Goal: Information Seeking & Learning: Check status

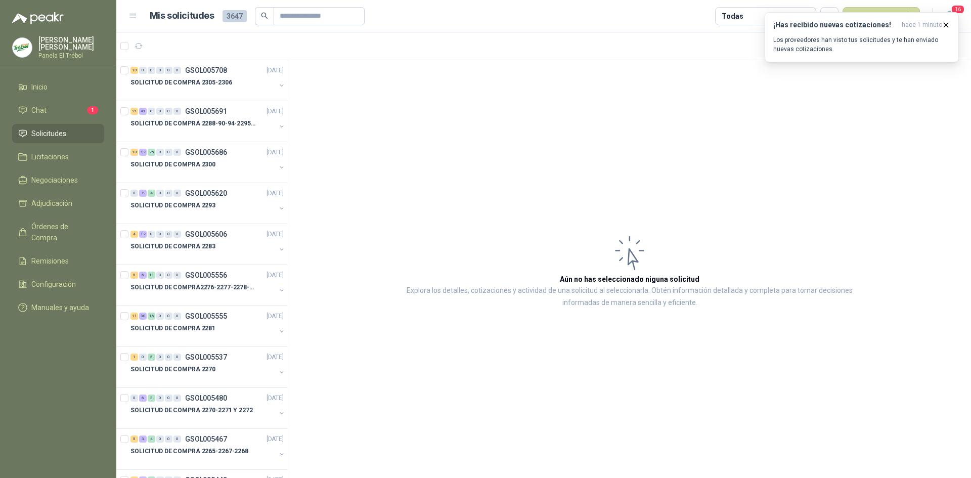
click at [57, 139] on span "Solicitudes" at bounding box center [48, 133] width 35 height 11
click at [26, 113] on icon at bounding box center [22, 110] width 9 height 9
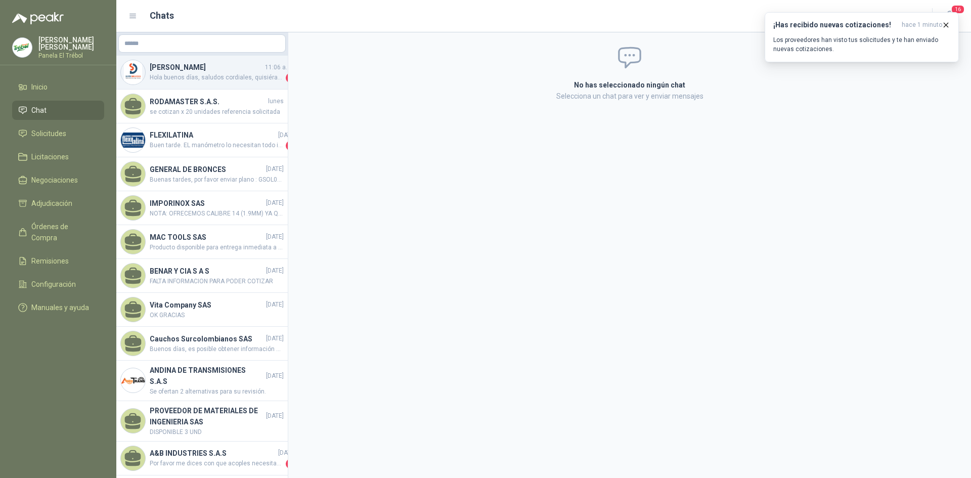
click at [211, 70] on h4 "[PERSON_NAME]" at bounding box center [206, 67] width 113 height 11
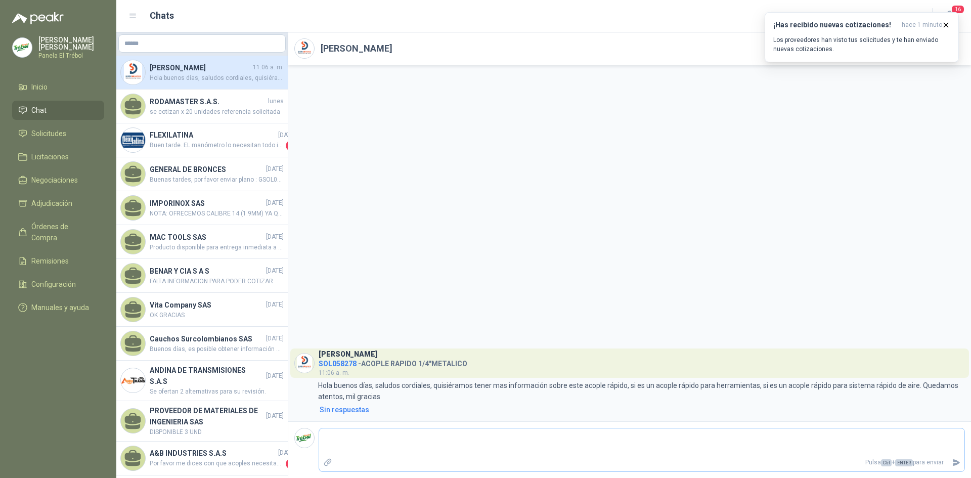
click at [330, 463] on icon "Adjuntar archivos" at bounding box center [327, 462] width 9 height 9
click at [0, 0] on input "file" at bounding box center [0, 0] width 0 height 0
click at [34, 139] on span "Solicitudes" at bounding box center [48, 133] width 35 height 11
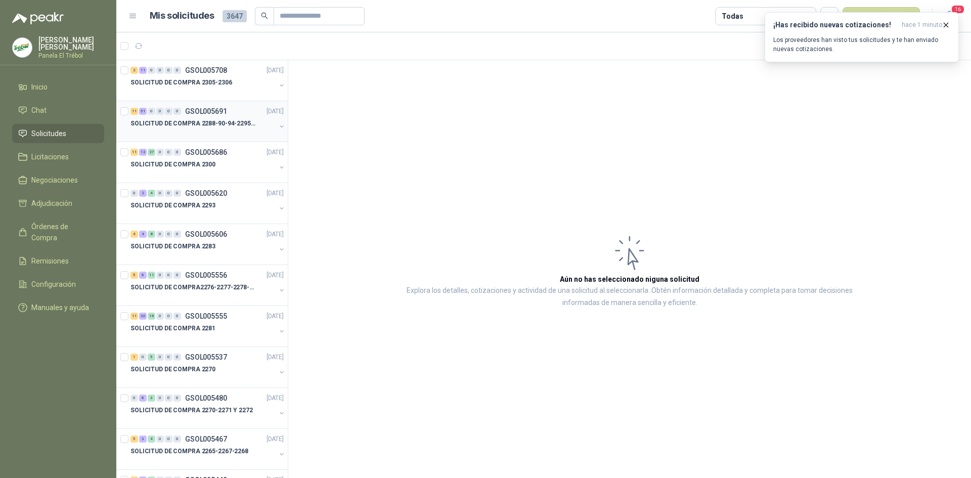
click at [278, 127] on button "button" at bounding box center [282, 126] width 8 height 8
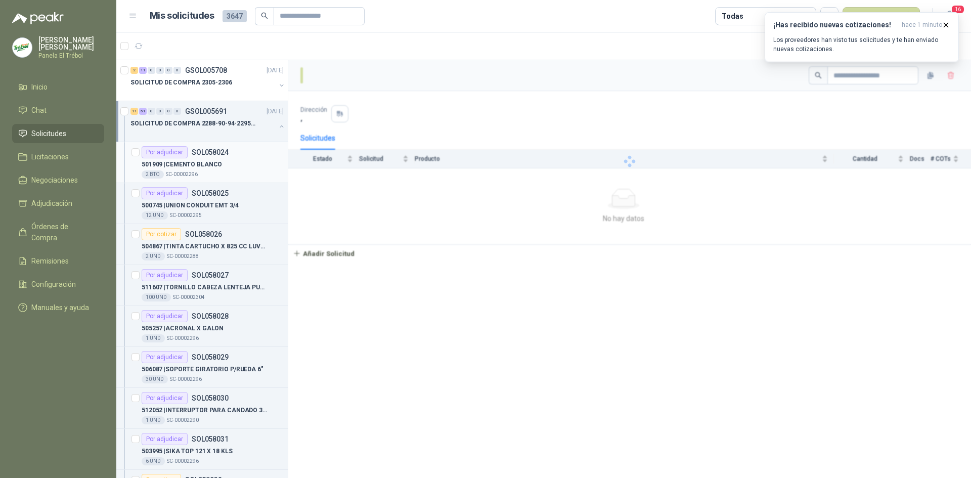
click at [215, 161] on p "501909 | CEMENTO BLANCO" at bounding box center [182, 165] width 80 height 10
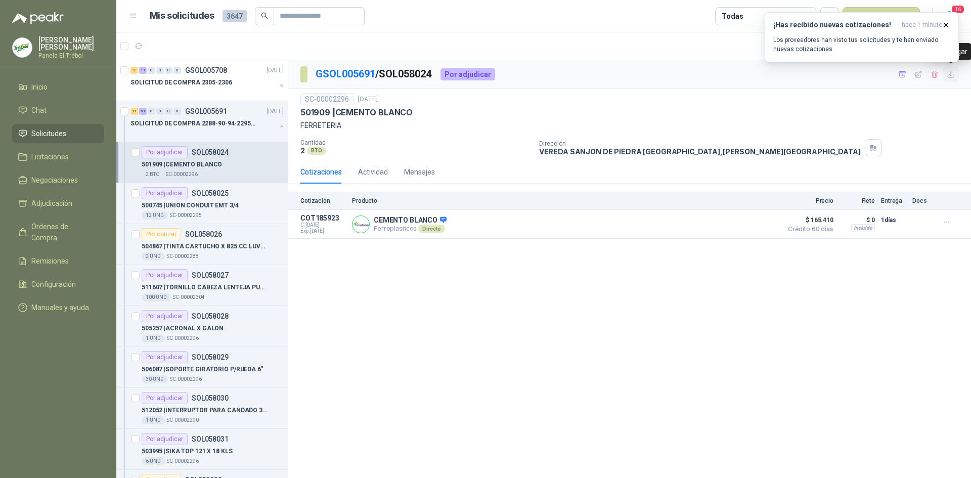
click at [952, 74] on icon "button" at bounding box center [951, 74] width 6 height 6
click at [185, 203] on p "500745 | UNION CONDUIT EMT 3/4" at bounding box center [190, 206] width 97 height 10
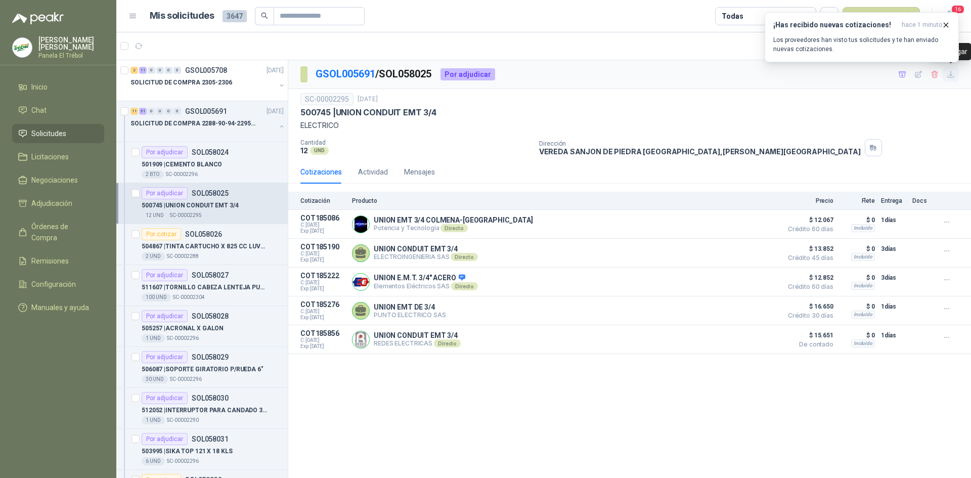
click at [948, 76] on icon "button" at bounding box center [951, 74] width 9 height 9
click at [215, 248] on p "504867 | TINTA CARTUCHO X 825 CC LUVAGA" at bounding box center [205, 247] width 126 height 10
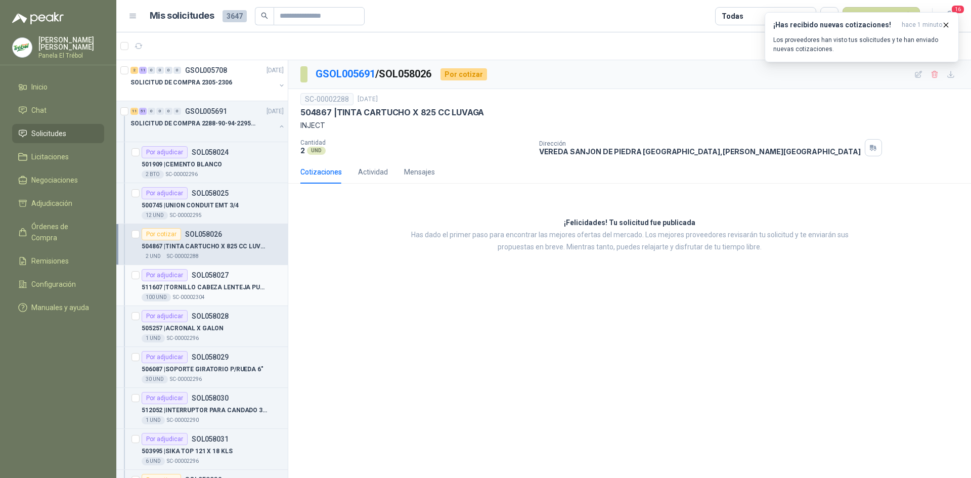
click at [214, 280] on div "Por adjudicar SOL058027" at bounding box center [185, 275] width 87 height 12
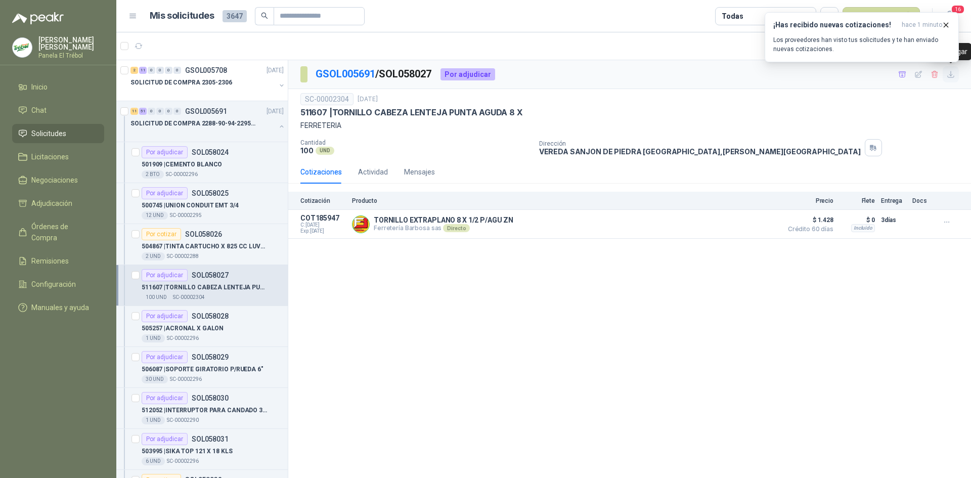
click at [952, 74] on icon "button" at bounding box center [951, 74] width 9 height 9
click at [201, 319] on p "SOL058028" at bounding box center [210, 316] width 37 height 7
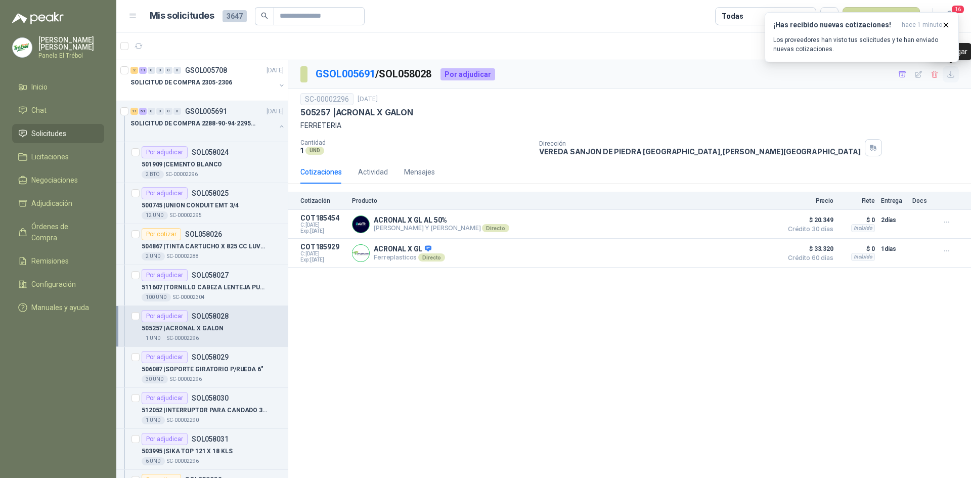
click at [953, 74] on icon "button" at bounding box center [951, 74] width 9 height 9
click at [186, 371] on p "506087 | SOPORTE GIRATORIO P/RUEDA 6"" at bounding box center [203, 370] width 122 height 10
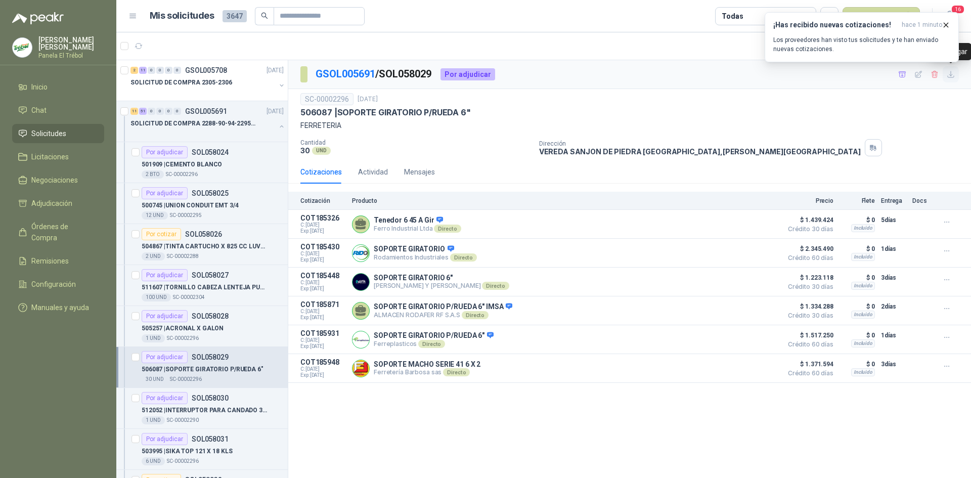
click at [954, 75] on icon "button" at bounding box center [951, 74] width 9 height 9
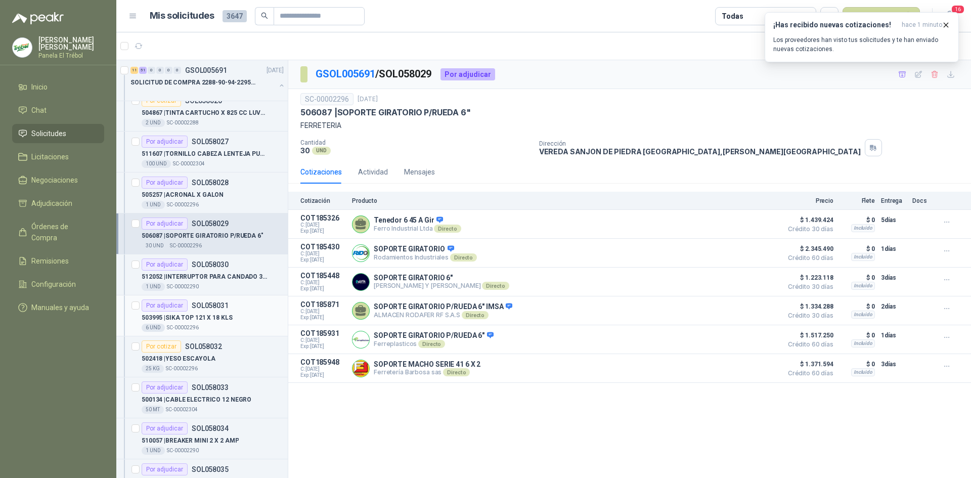
scroll to position [135, 0]
click at [201, 269] on div "512052 | INTERRUPTOR PARA CANDADO 3 POLOS 32AMP" at bounding box center [213, 275] width 142 height 12
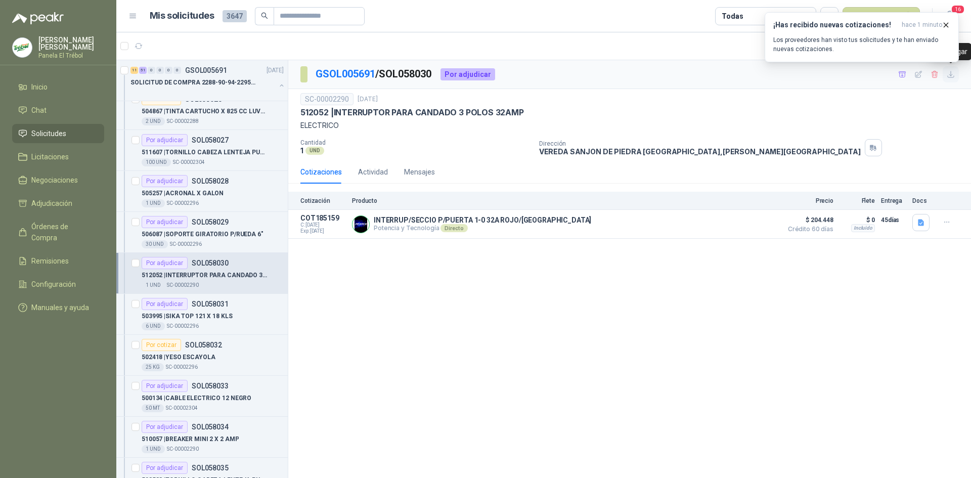
click at [951, 76] on icon "button" at bounding box center [951, 74] width 9 height 9
click at [204, 317] on p "503995 | SIKA TOP 121 X 18 KLS" at bounding box center [187, 317] width 91 height 10
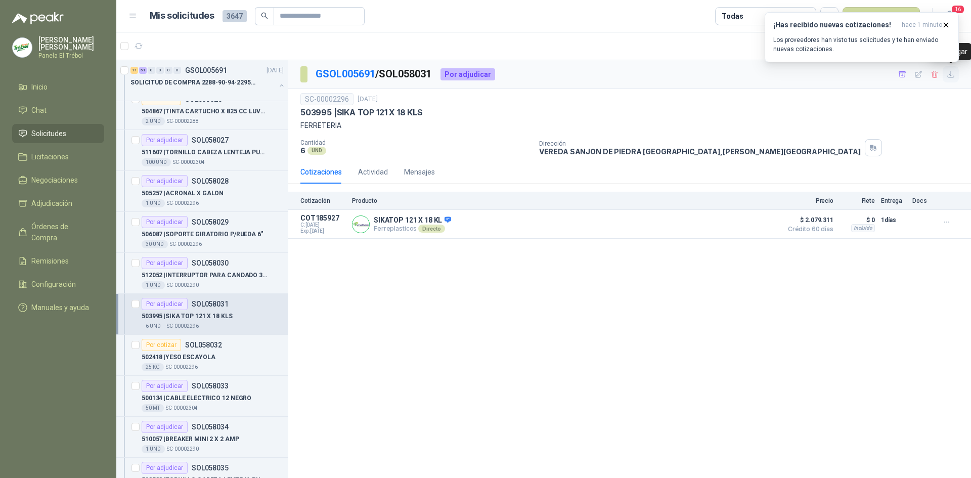
click at [951, 76] on icon "button" at bounding box center [951, 74] width 9 height 9
click at [200, 356] on p "502418 | YESO ESCAYOLA" at bounding box center [179, 357] width 74 height 10
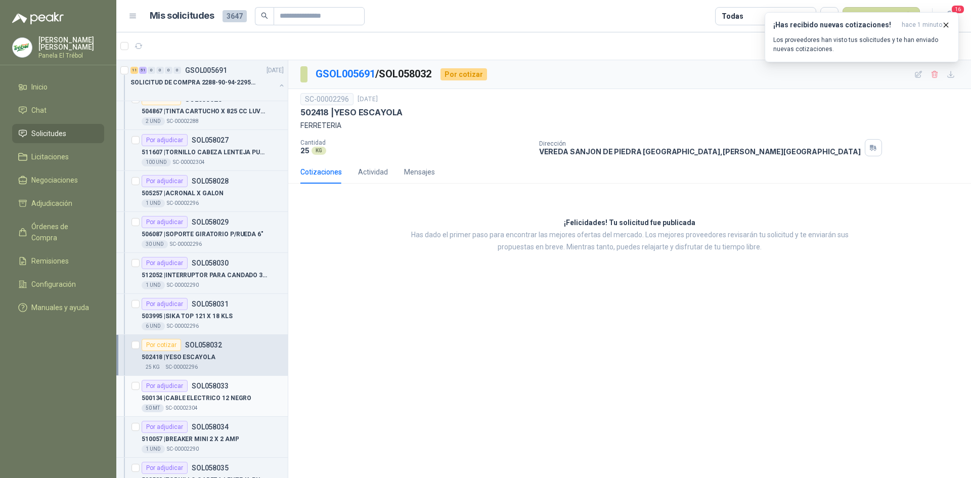
click at [213, 391] on div "Por adjudicar SOL058033" at bounding box center [185, 386] width 87 height 12
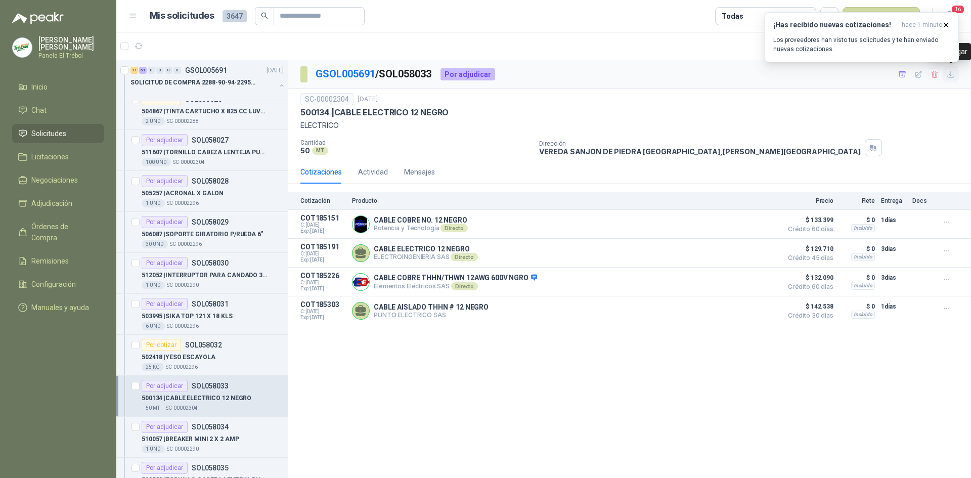
click at [951, 74] on icon "button" at bounding box center [951, 74] width 9 height 9
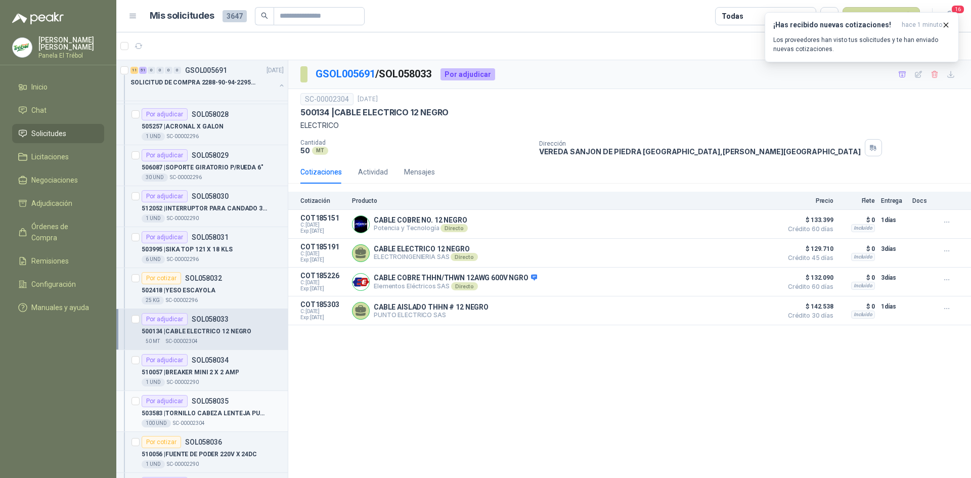
scroll to position [270, 0]
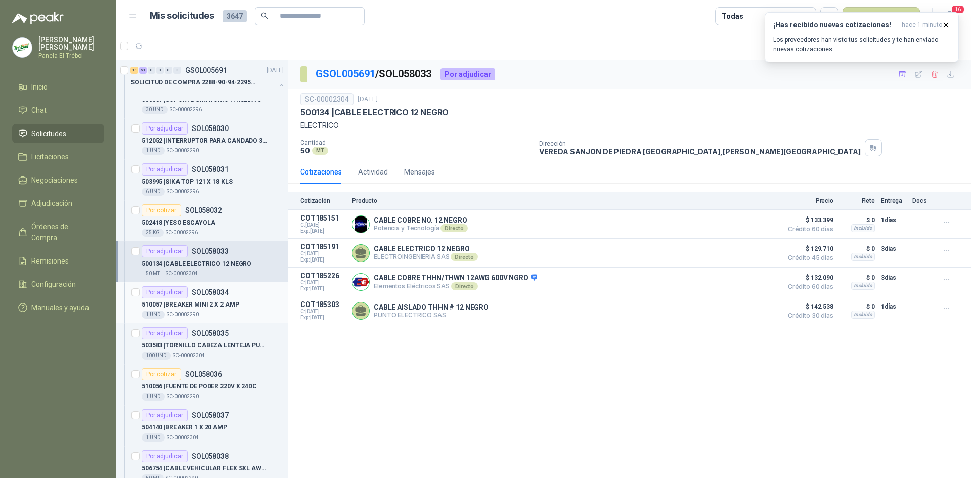
click at [197, 298] on div "510057 | BREAKER MINI 2 X 2 AMP" at bounding box center [213, 304] width 142 height 12
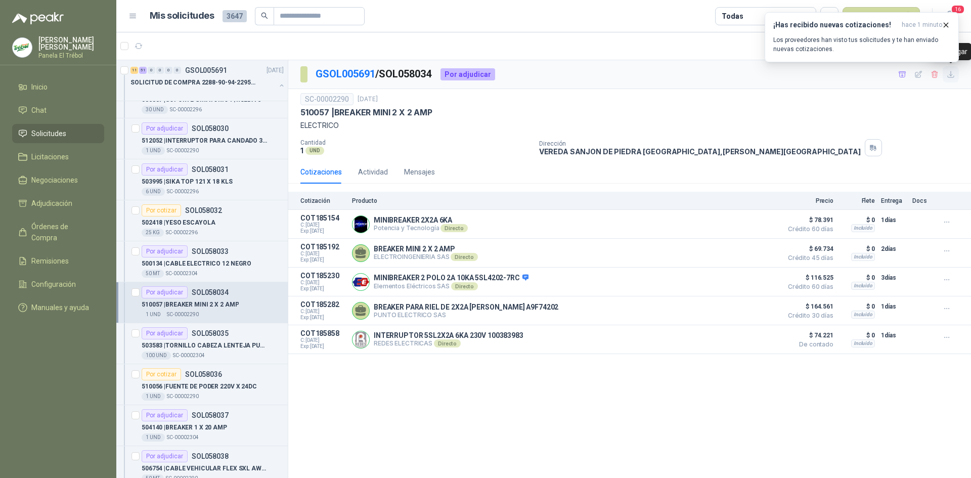
click at [953, 76] on icon "button" at bounding box center [951, 74] width 9 height 9
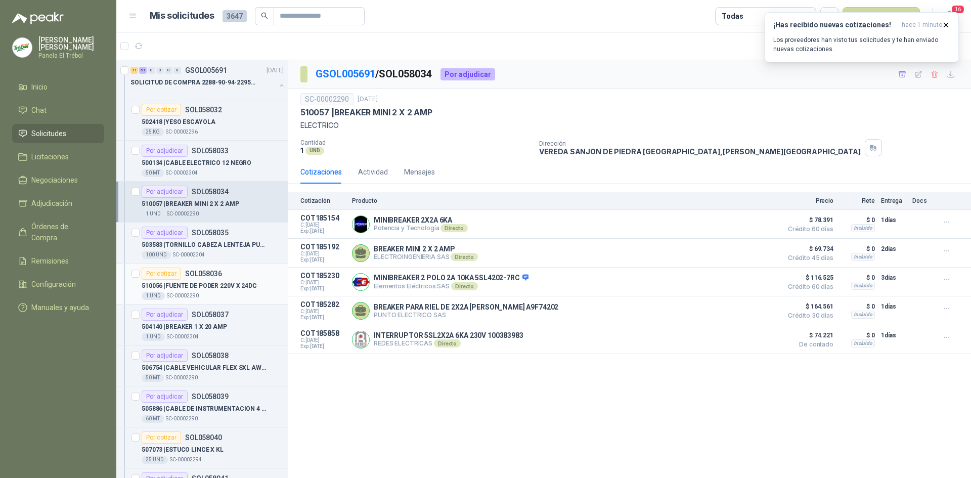
scroll to position [371, 0]
click at [203, 241] on p "503583 | TORNILLO CABEZA LENTEJA PUNTA BROCA 8 X" at bounding box center [205, 245] width 126 height 10
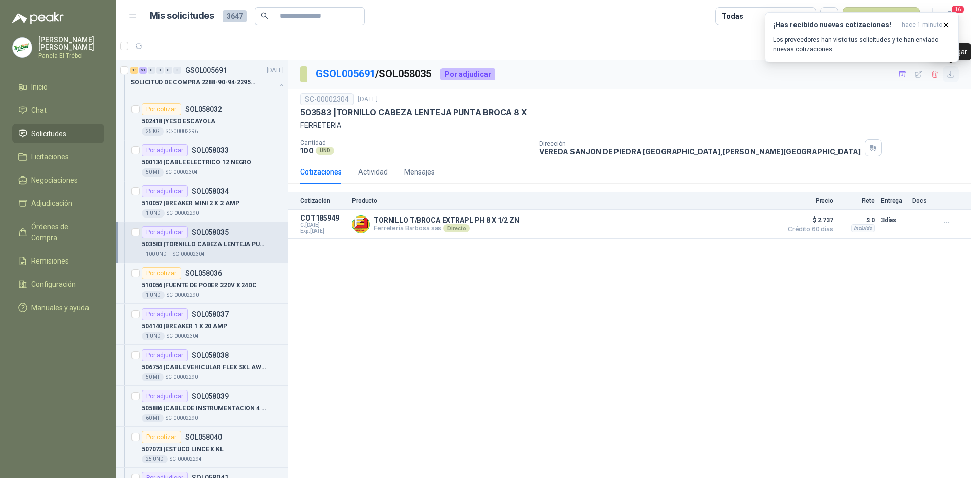
click at [956, 77] on button "button" at bounding box center [951, 74] width 16 height 16
click at [217, 286] on p "510056 | FUENTE DE PODER 220V X [DATE]" at bounding box center [199, 286] width 115 height 10
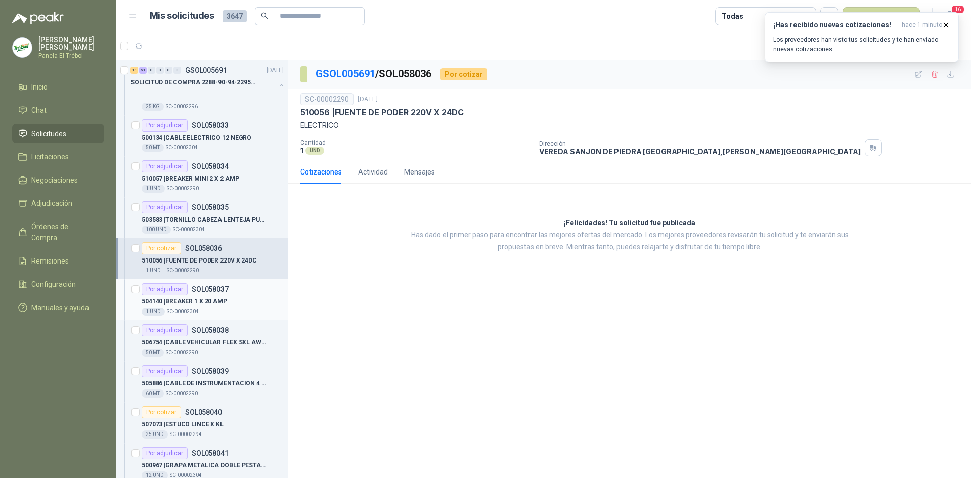
scroll to position [438, 0]
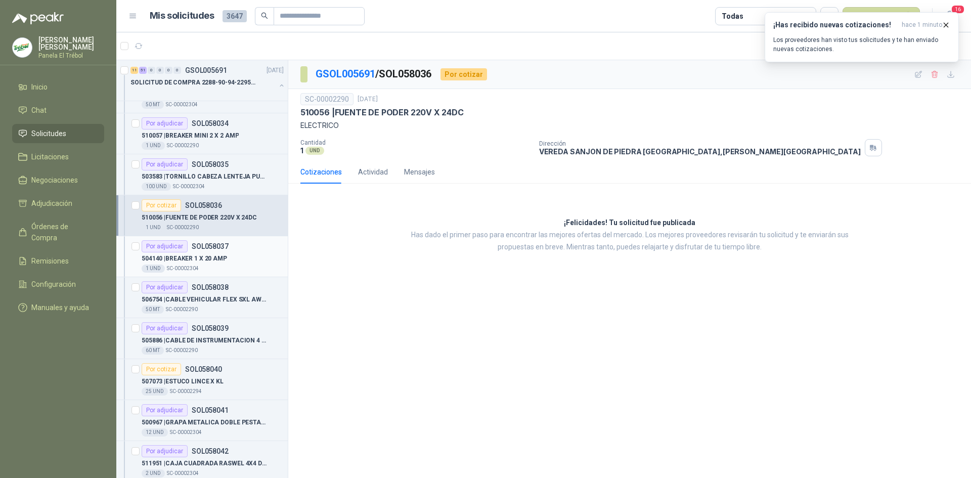
click at [214, 267] on div "1 UND  SC-00002304" at bounding box center [213, 268] width 142 height 8
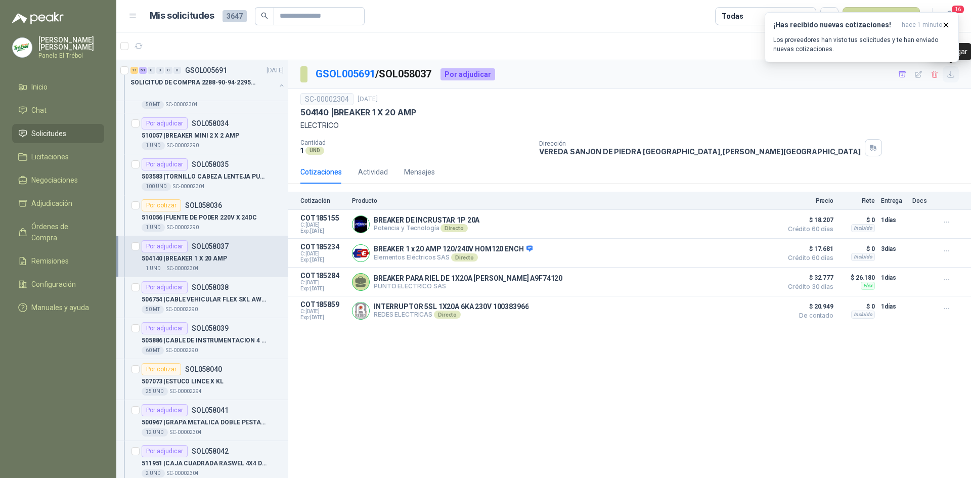
click at [954, 75] on icon "button" at bounding box center [951, 74] width 9 height 9
click at [215, 290] on p "SOL058038" at bounding box center [210, 287] width 37 height 7
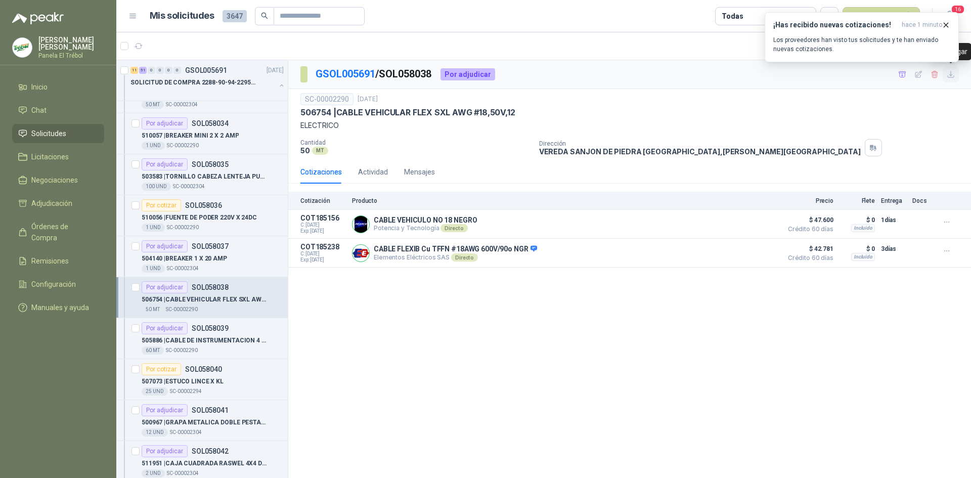
click at [949, 72] on icon "button" at bounding box center [951, 74] width 9 height 9
click at [201, 342] on p "505886 | CABLE DE INSTRUMENTACION 4 X 18 +1" at bounding box center [205, 341] width 126 height 10
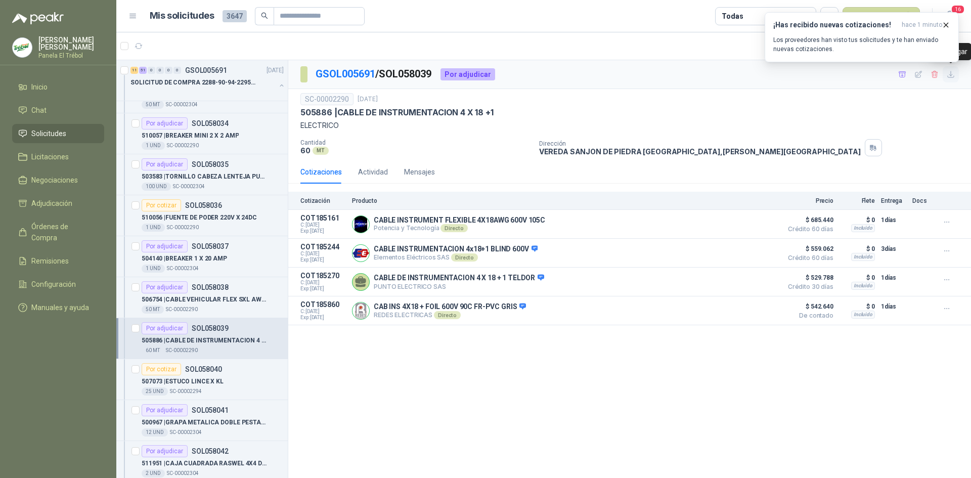
click at [952, 78] on icon "button" at bounding box center [951, 74] width 9 height 9
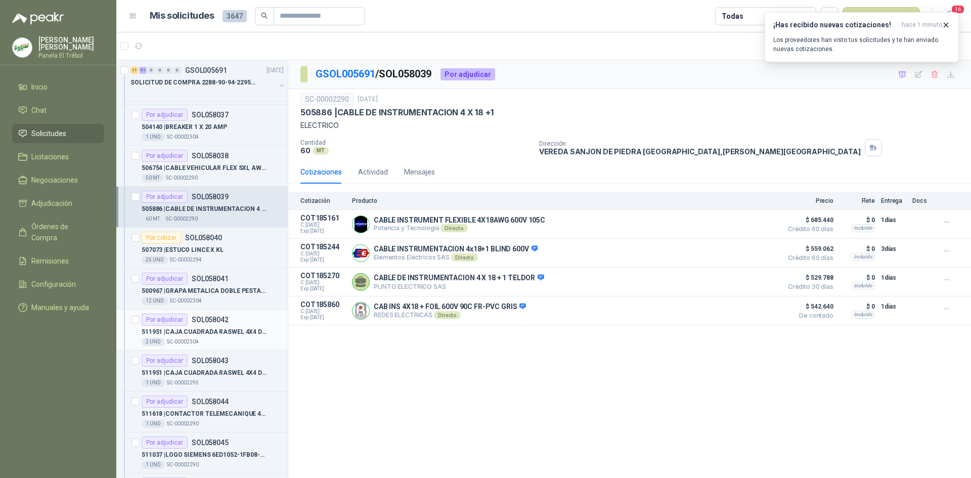
scroll to position [573, 0]
click at [208, 241] on div "507073 | ESTUCO LINCE X KL" at bounding box center [213, 247] width 142 height 12
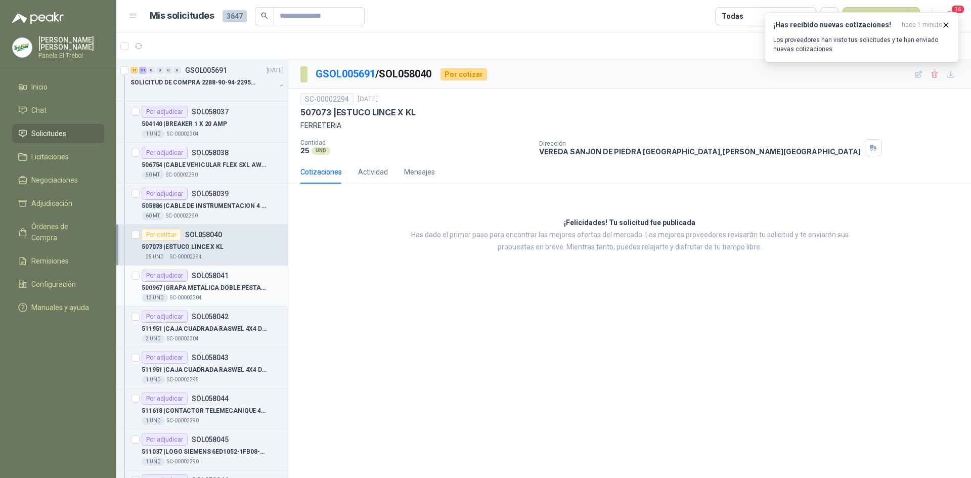
click at [196, 286] on p "500967 | GRAPA METALICA DOBLE PESTANA 3/4" at bounding box center [205, 288] width 126 height 10
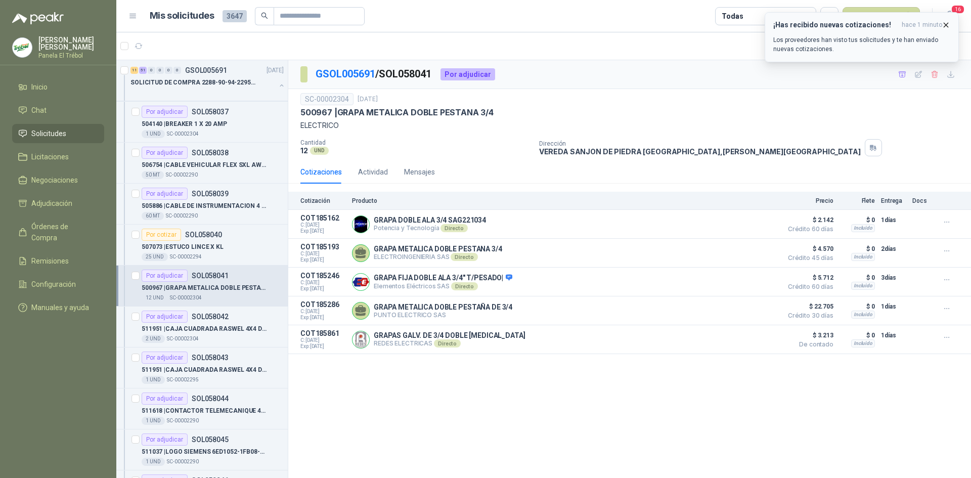
click at [947, 23] on icon "button" at bounding box center [946, 25] width 9 height 9
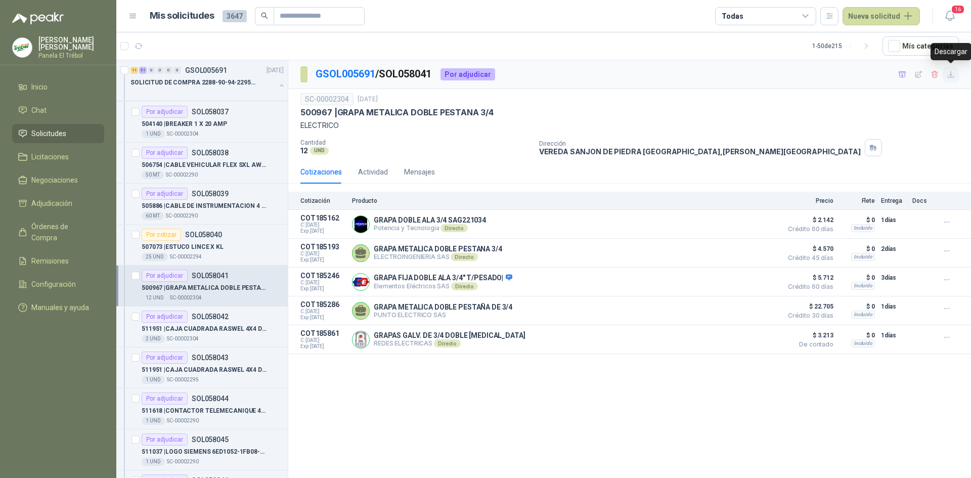
click at [950, 75] on icon "button" at bounding box center [951, 74] width 9 height 9
click at [222, 328] on p "511951 | CAJA CUADRADA RASWEL 4X4 DE 4 SALIDAS" at bounding box center [205, 329] width 126 height 10
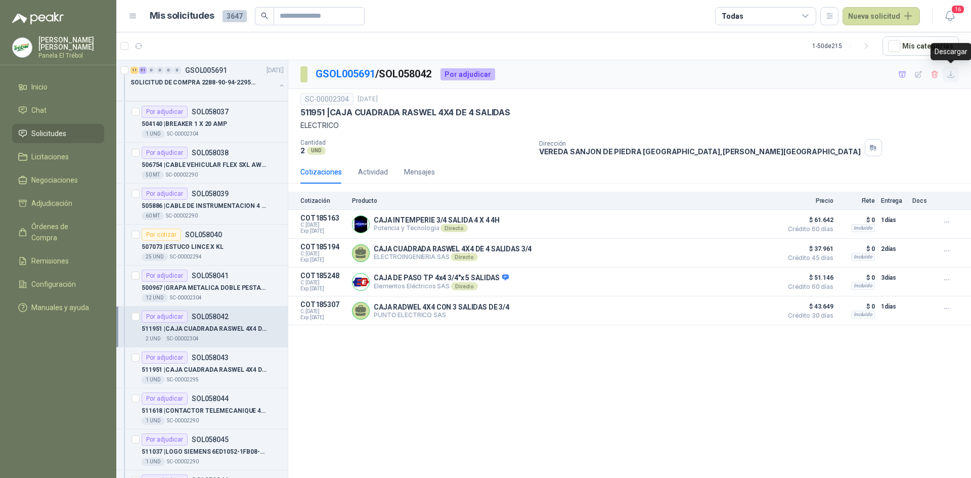
click at [951, 74] on icon "button" at bounding box center [951, 74] width 9 height 9
click at [240, 364] on div "511951 | CAJA CUADRADA RASWEL 4X4 DE 4 SALIDAS X 3/4" at bounding box center [213, 370] width 142 height 12
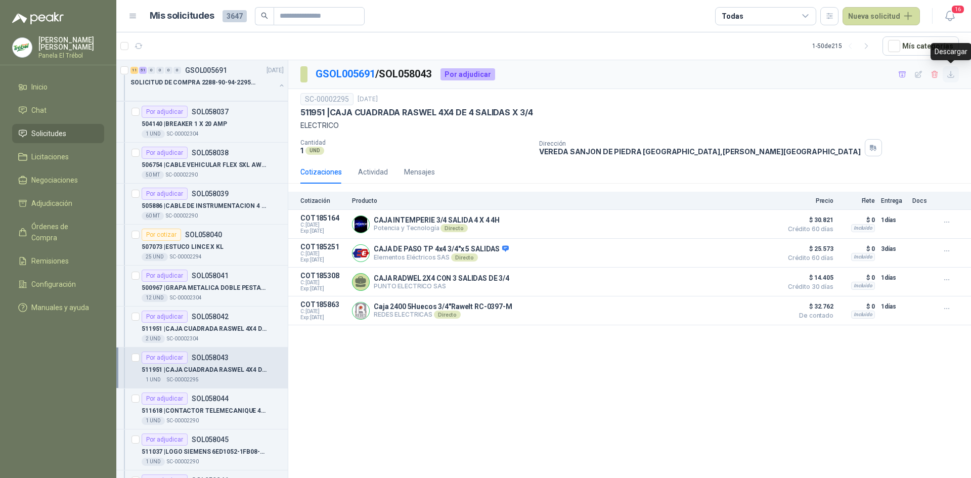
click at [950, 74] on icon "button" at bounding box center [951, 74] width 9 height 9
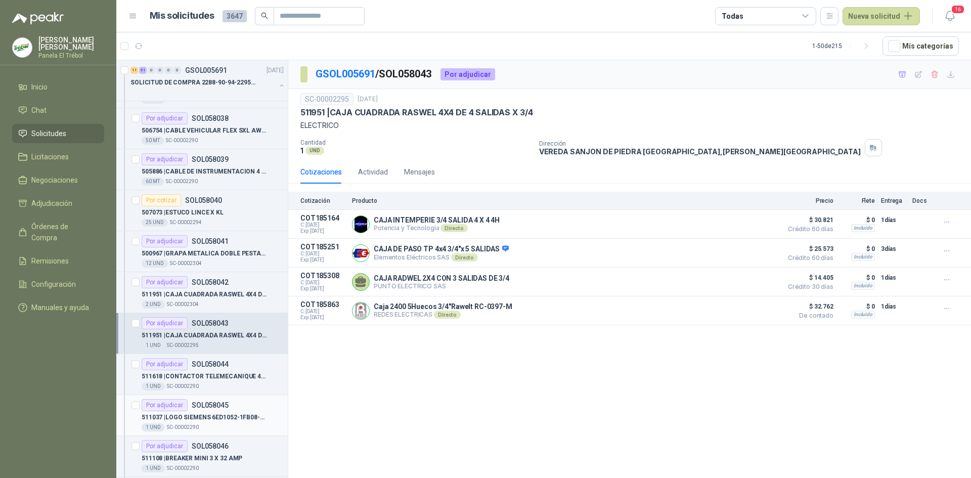
scroll to position [641, 0]
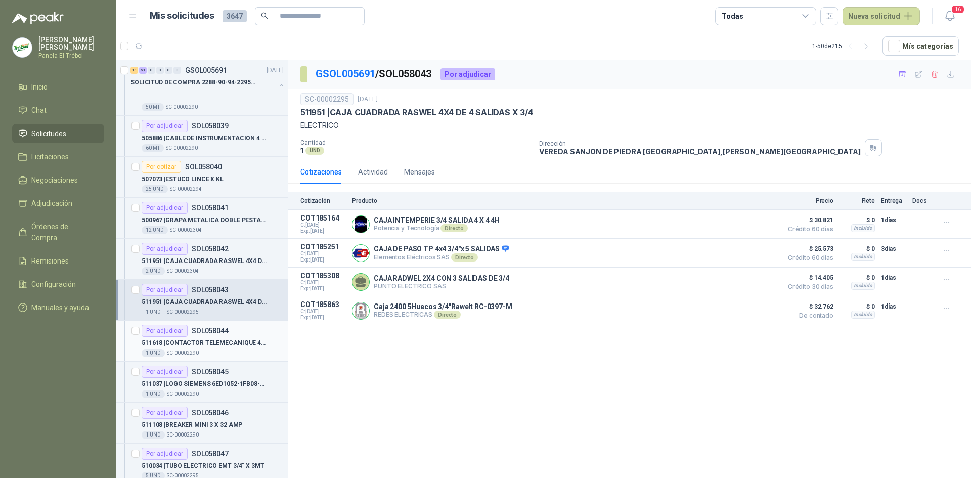
click at [217, 332] on p "SOL058044" at bounding box center [210, 330] width 37 height 7
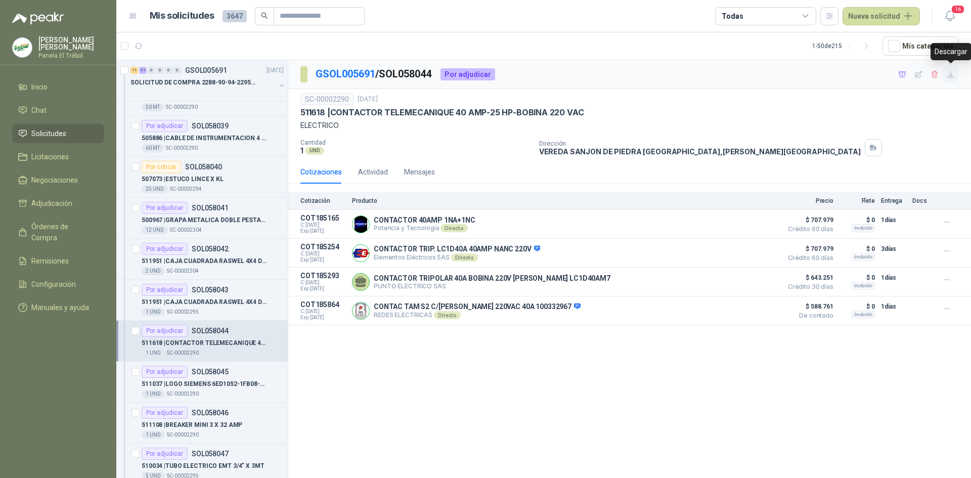
click at [952, 76] on icon "button" at bounding box center [951, 74] width 9 height 9
click at [194, 382] on p "511037 | LOGO SIEMENS 6ED1052-1FB08-0BA1- 230VAC" at bounding box center [205, 384] width 126 height 10
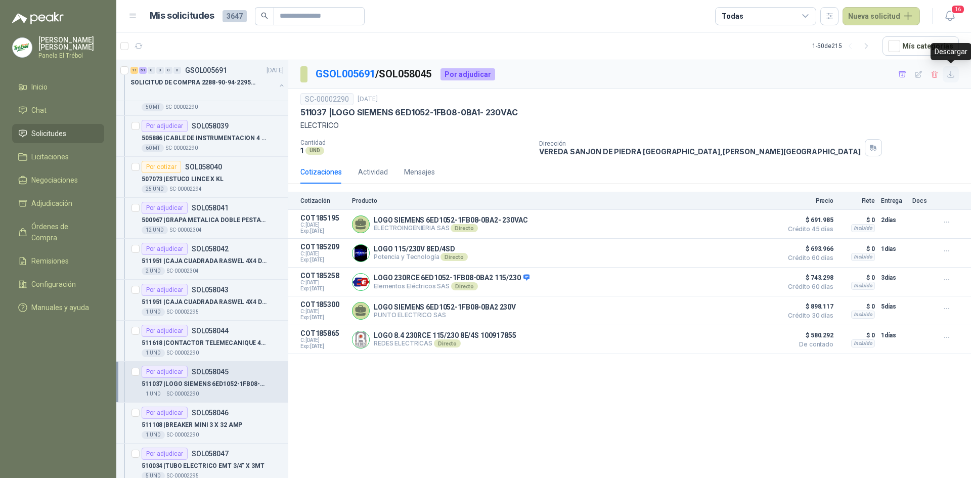
click at [951, 72] on icon "button" at bounding box center [951, 74] width 9 height 9
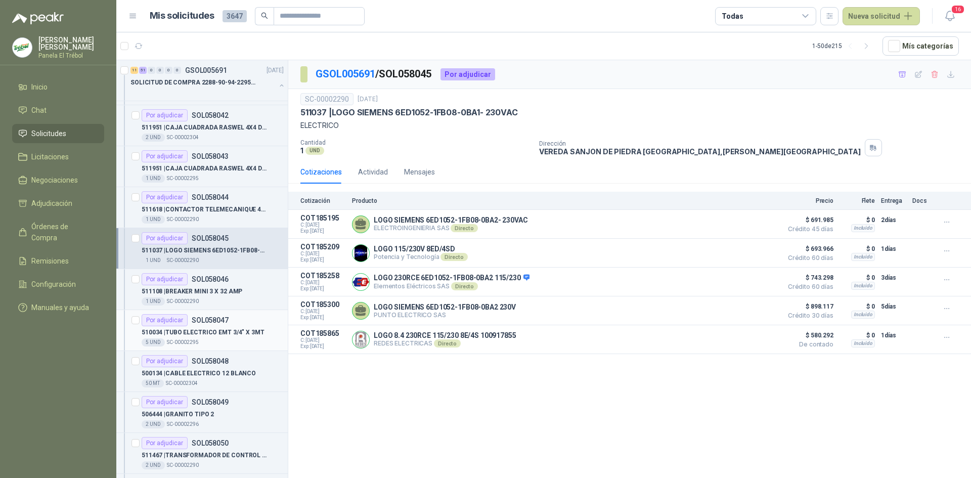
scroll to position [775, 0]
click at [209, 291] on p "511108 | BREAKER MINI 3 X 32 AMP" at bounding box center [192, 291] width 101 height 10
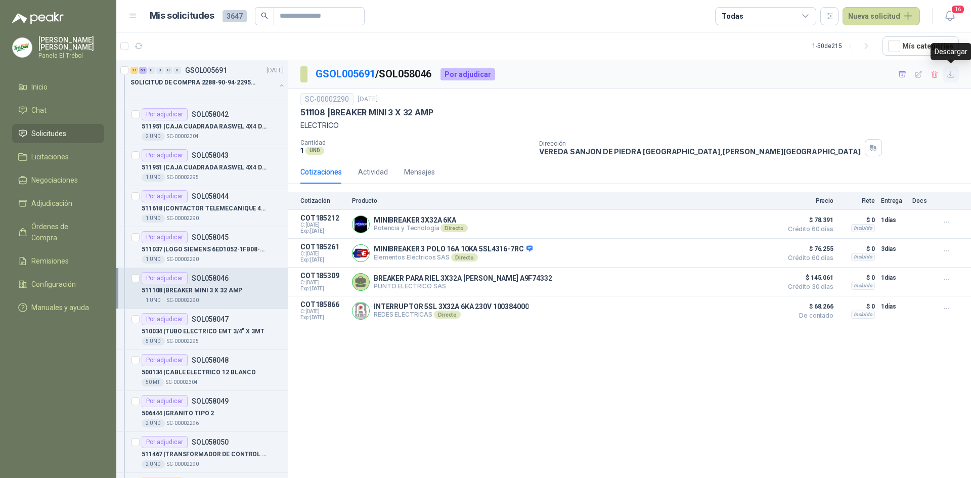
click at [950, 75] on icon "button" at bounding box center [951, 74] width 6 height 6
click at [196, 336] on div "510034 | TUBO ELECTRICO EMT 3/4" X 3MT" at bounding box center [213, 331] width 142 height 12
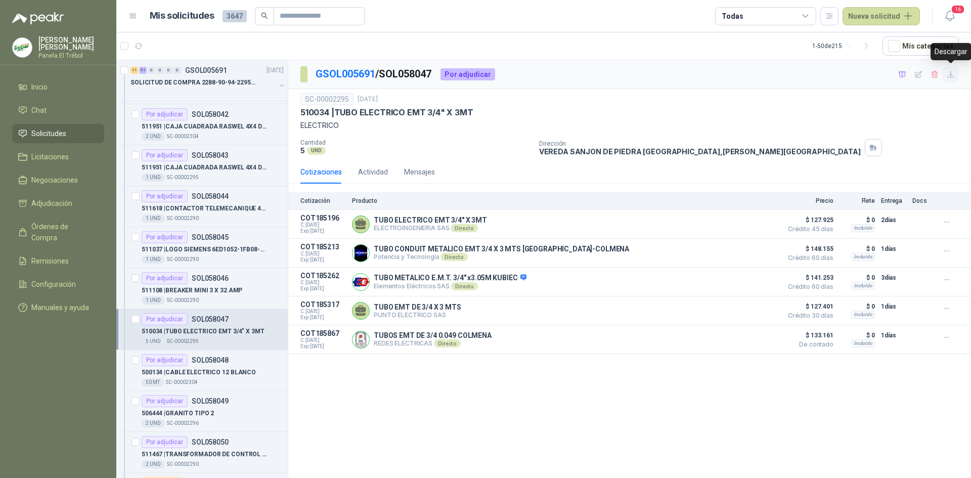
click at [951, 73] on icon "button" at bounding box center [951, 74] width 9 height 9
click at [184, 378] on p "SC-00002304" at bounding box center [182, 382] width 32 height 8
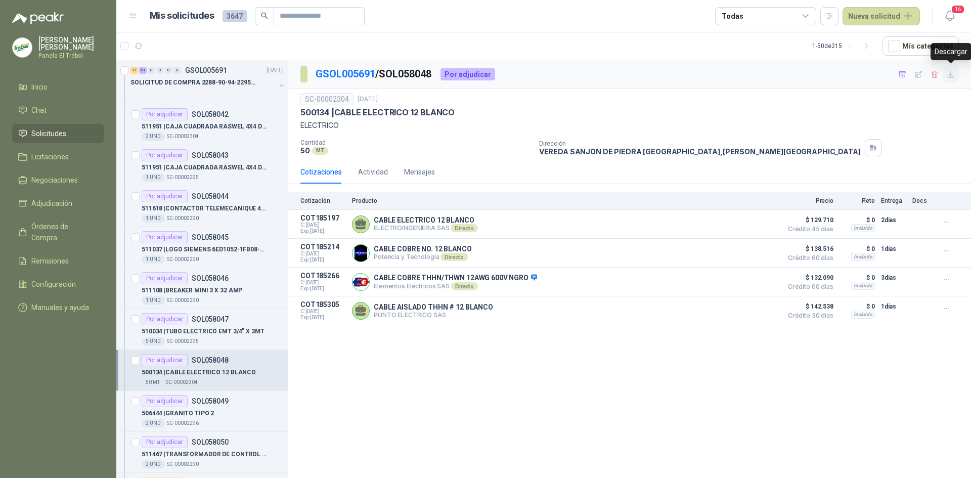
click at [952, 73] on icon "button" at bounding box center [951, 74] width 9 height 9
click at [171, 416] on p "506444 | GRANITO TIPO 2" at bounding box center [178, 414] width 72 height 10
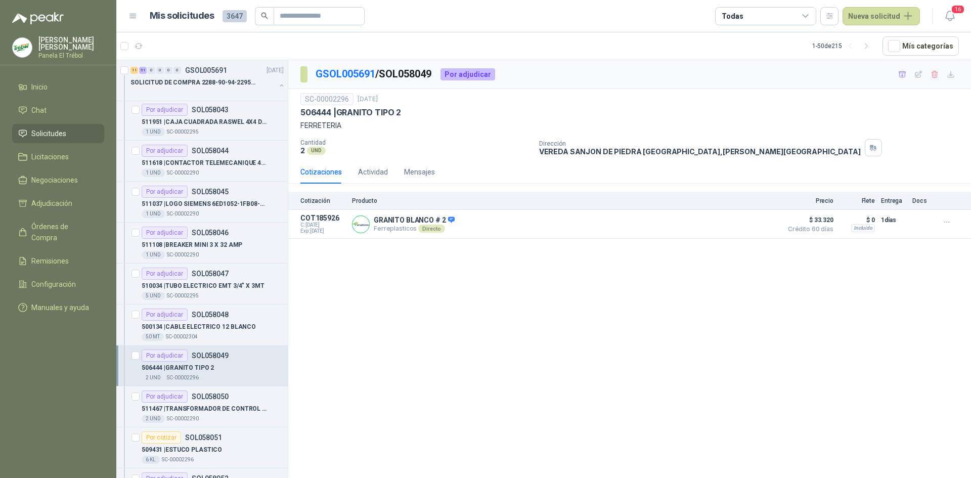
scroll to position [843, 0]
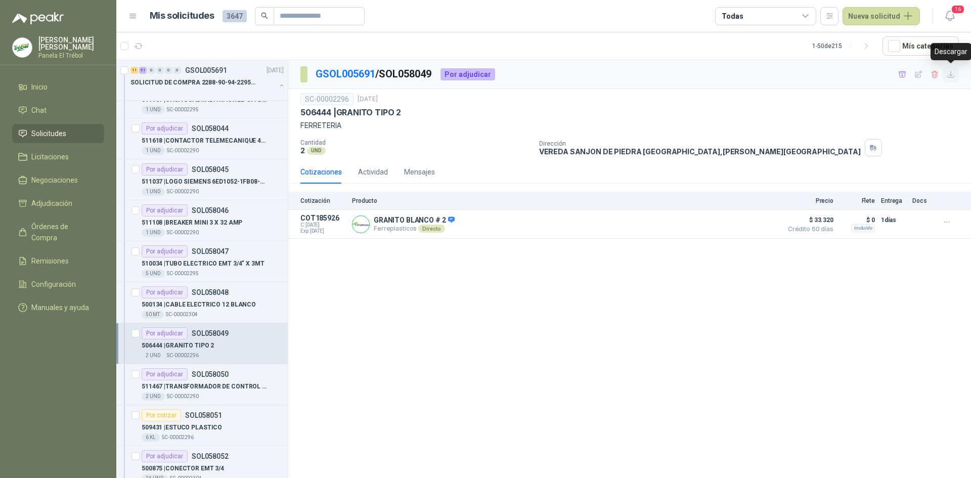
click at [952, 74] on icon "button" at bounding box center [951, 74] width 9 height 9
click at [198, 385] on p "511467 | TRANSFORMADOR DE CONTROL 440V/220V 100 V" at bounding box center [205, 387] width 126 height 10
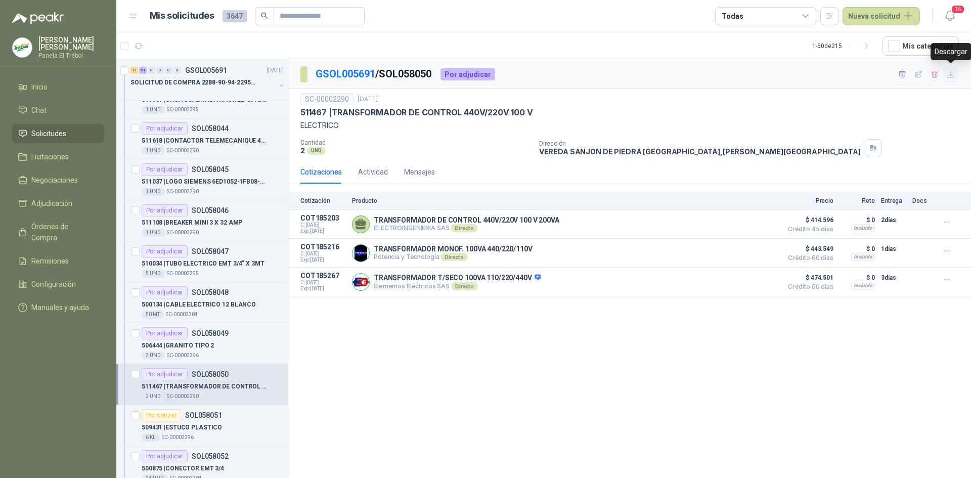
click at [951, 71] on icon "button" at bounding box center [951, 74] width 6 height 6
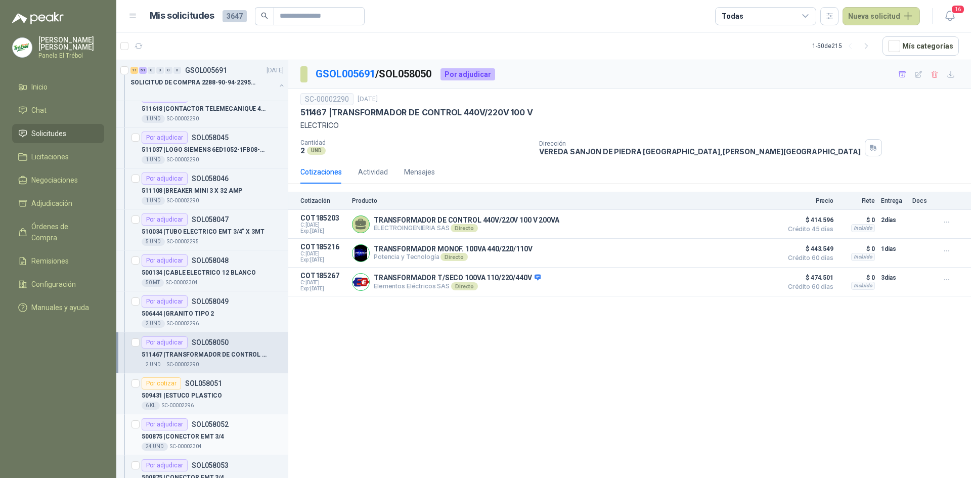
scroll to position [910, 0]
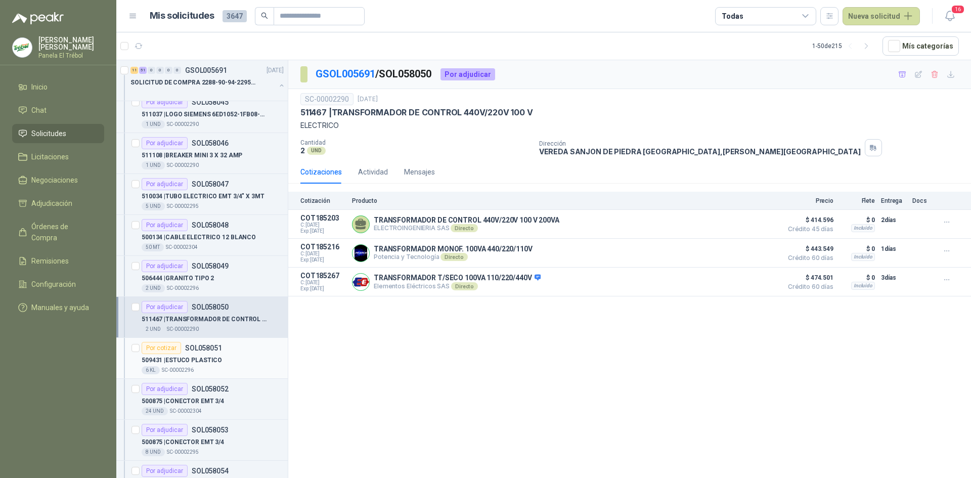
click at [184, 361] on p "509431 | ESTUCO PLASTICO" at bounding box center [182, 361] width 80 height 10
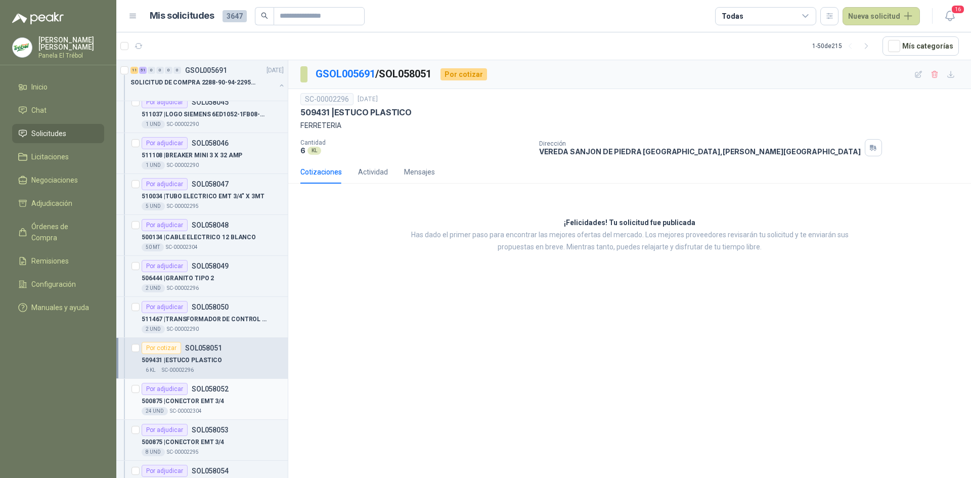
click at [204, 398] on p "500875 | CONECTOR EMT 3/4" at bounding box center [183, 401] width 82 height 10
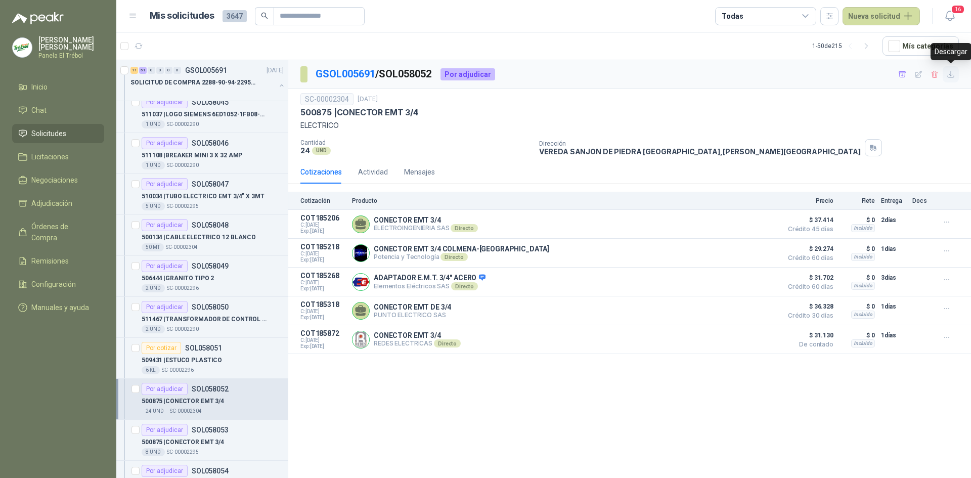
click at [950, 76] on icon "button" at bounding box center [951, 74] width 9 height 9
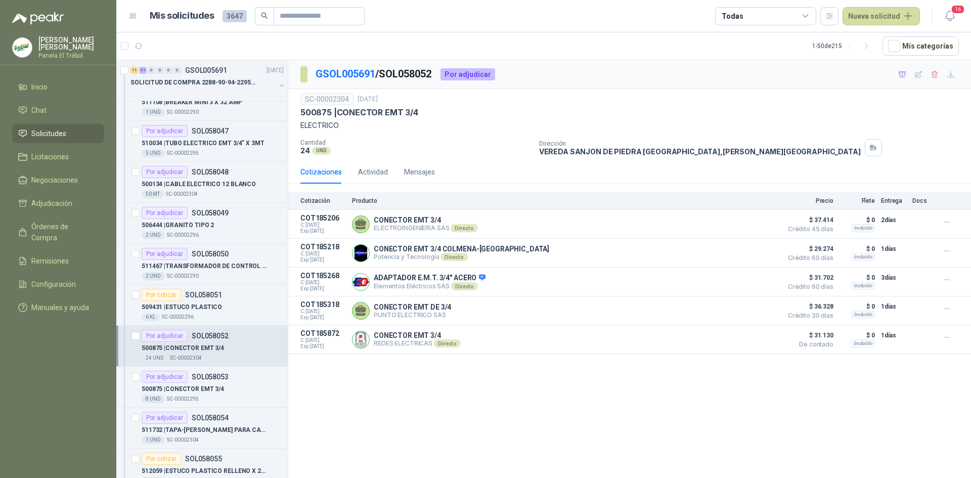
scroll to position [1045, 0]
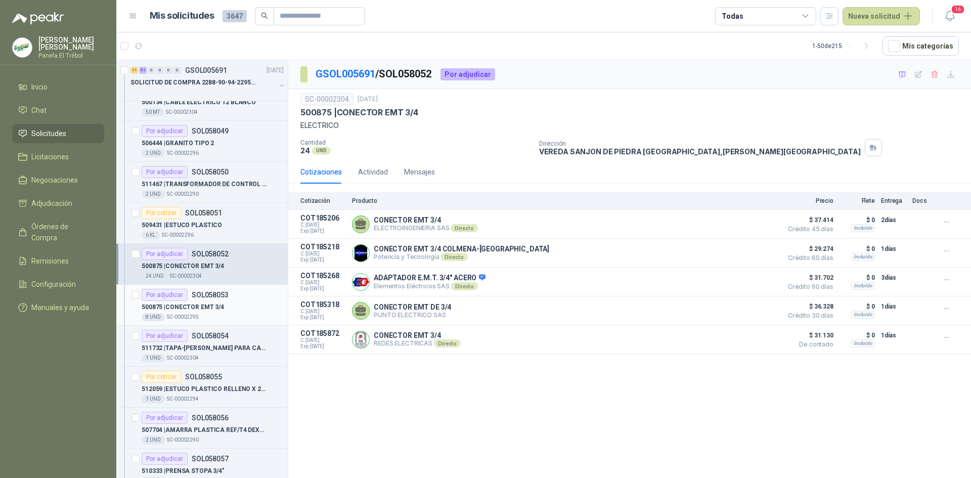
click at [197, 306] on p "500875 | CONECTOR EMT 3/4" at bounding box center [183, 307] width 82 height 10
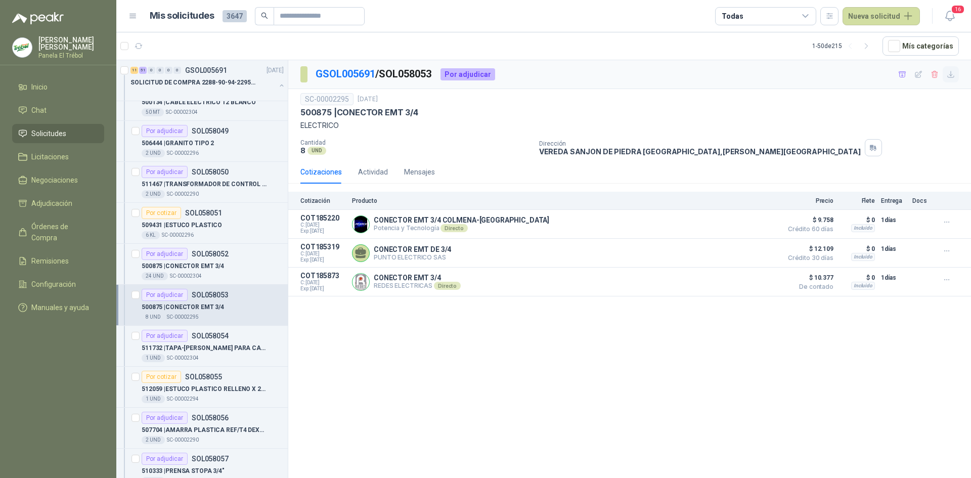
click at [951, 77] on icon "button" at bounding box center [951, 74] width 9 height 9
click at [199, 342] on div "511732 | TAPA-[PERSON_NAME] PARA CAJA RAWELT 2400" at bounding box center [213, 348] width 142 height 12
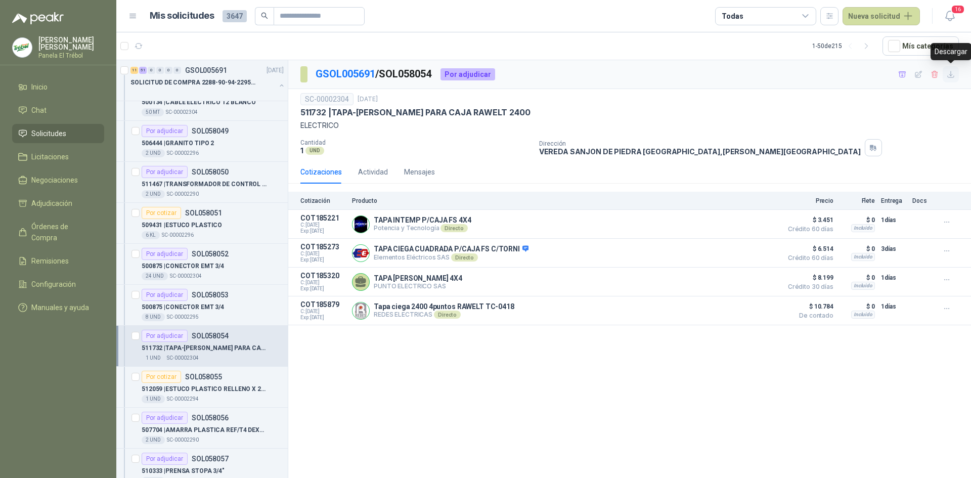
click at [953, 77] on icon "button" at bounding box center [951, 74] width 6 height 6
click at [205, 392] on p "512059 | ESTUCO PLASTICO RELLENO X 25 KG" at bounding box center [205, 389] width 126 height 10
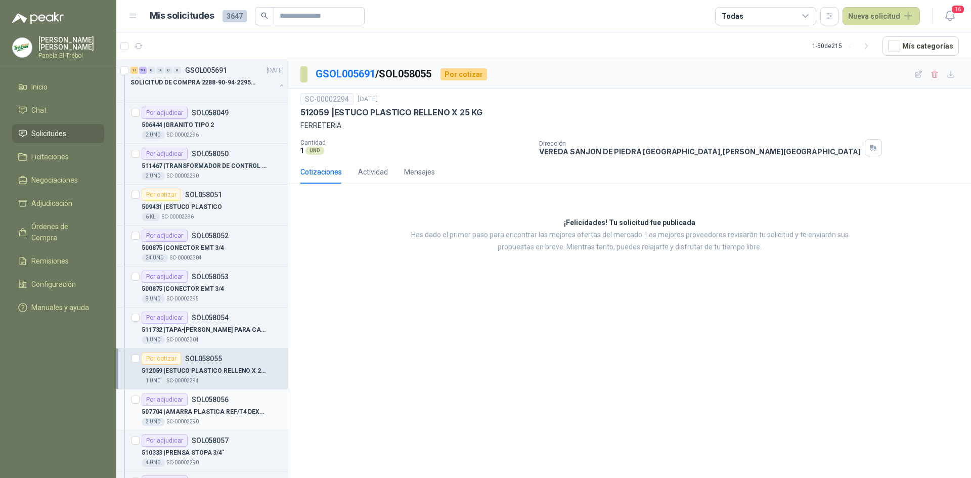
scroll to position [1079, 0]
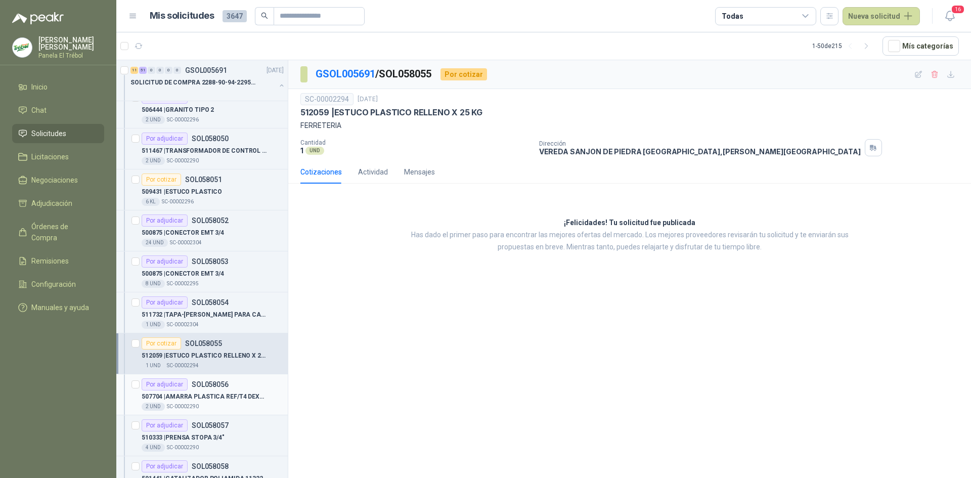
click at [190, 399] on p "507704 | AMARRA PLASTICA REF/T4 DEXSON NEGRO PQTE X 100" at bounding box center [205, 397] width 126 height 10
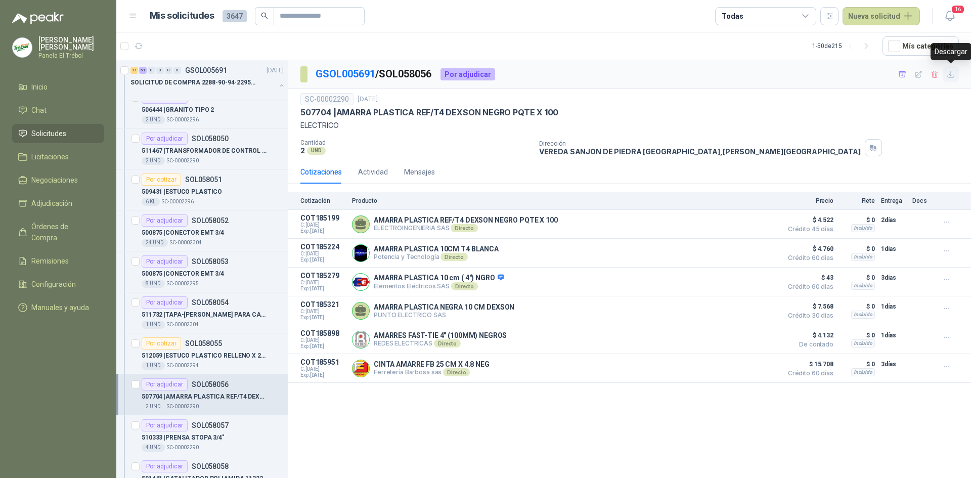
click at [950, 72] on icon "button" at bounding box center [951, 74] width 9 height 9
click at [211, 427] on p "SOL058057" at bounding box center [210, 425] width 37 height 7
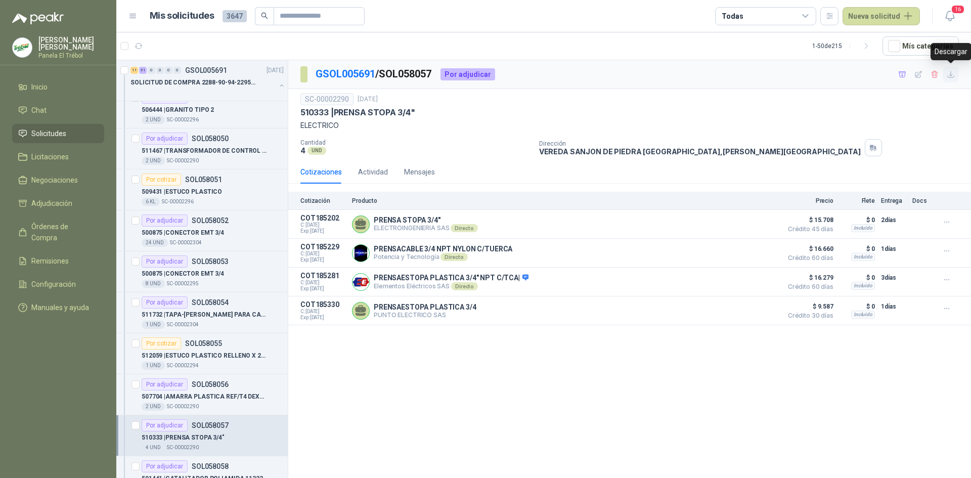
click at [950, 73] on icon "button" at bounding box center [951, 74] width 9 height 9
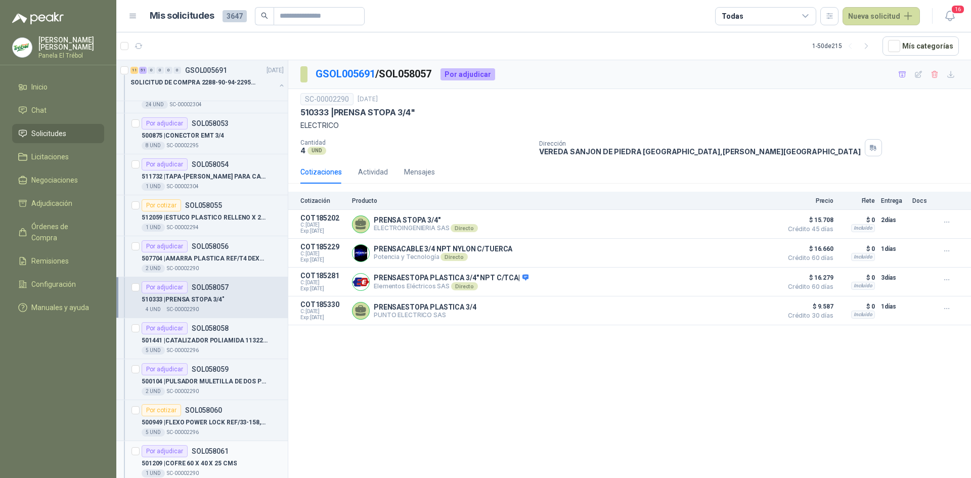
scroll to position [1248, 0]
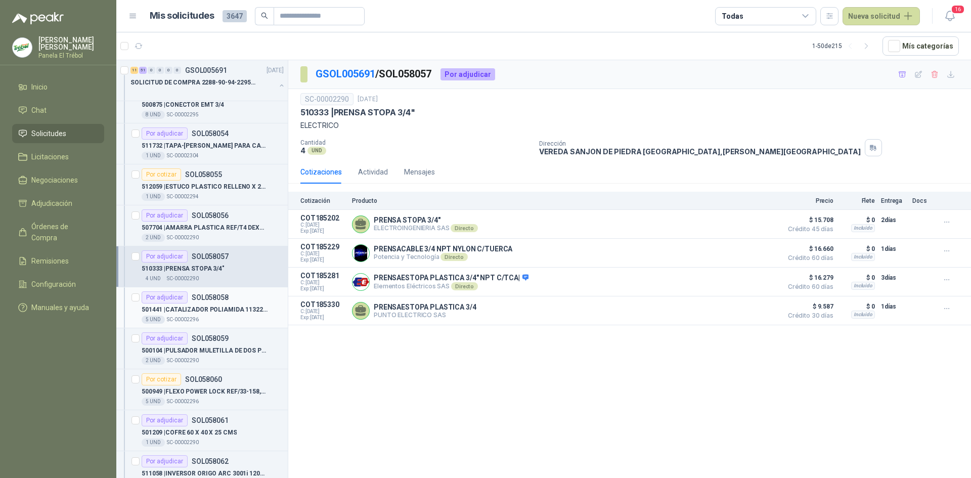
click at [186, 311] on p "501441 | CATALIZADOR POLIAMIDA 113229 X 1/4" at bounding box center [205, 310] width 126 height 10
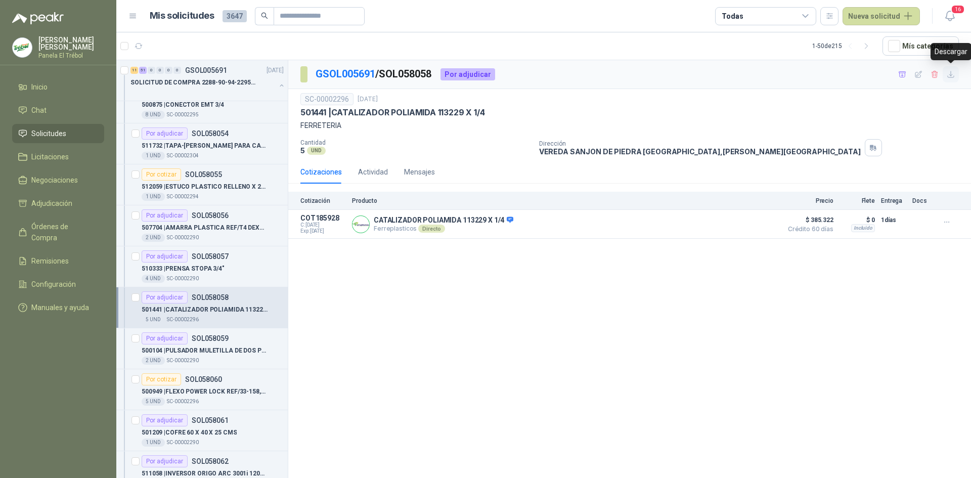
click at [950, 72] on icon "button" at bounding box center [951, 74] width 9 height 9
click at [189, 348] on p "500104 | PULSADOR MULETILLA DE DOS POSICIONES" at bounding box center [205, 351] width 126 height 10
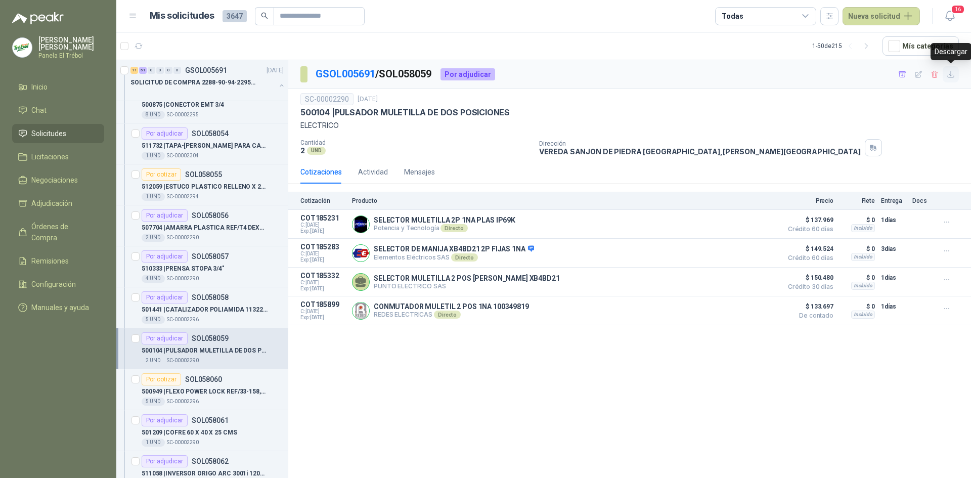
click at [955, 76] on icon "button" at bounding box center [951, 74] width 9 height 9
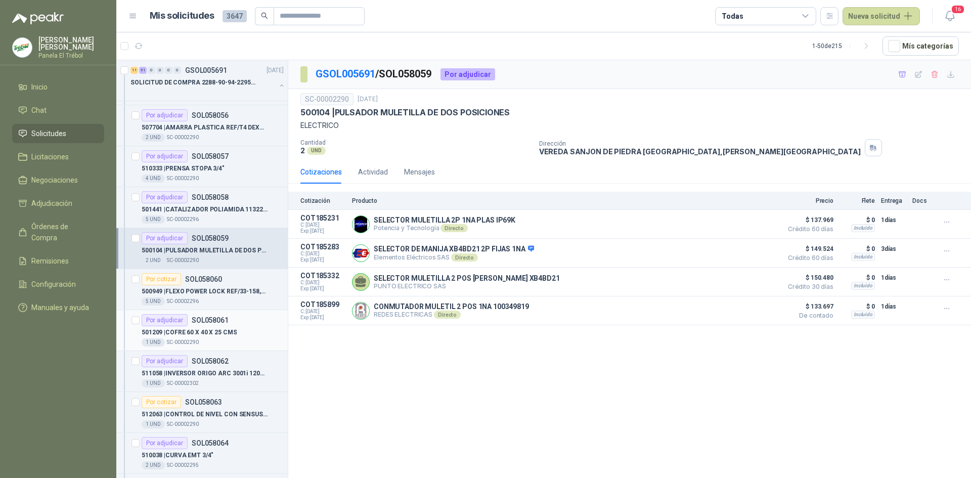
scroll to position [1349, 0]
click at [195, 282] on p "SOL058060" at bounding box center [203, 278] width 37 height 7
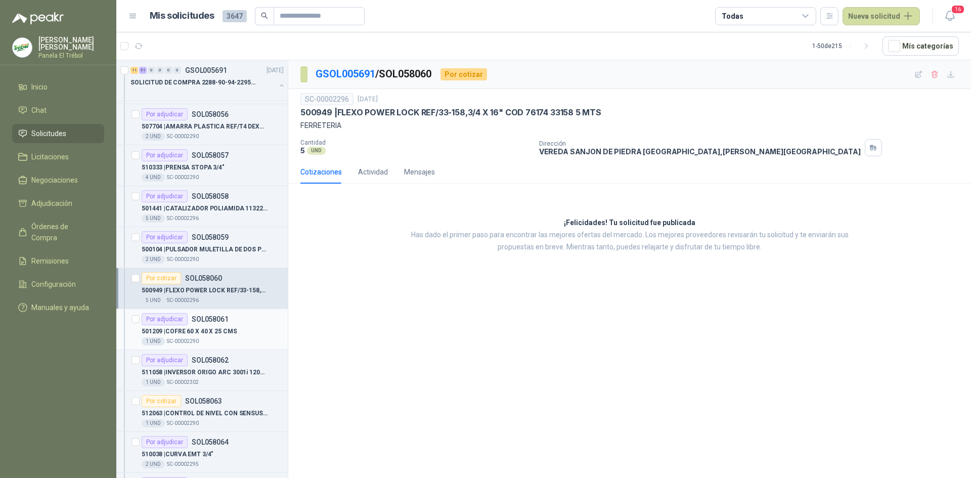
click at [212, 328] on p "501209 | COFRE 60 X 40 X 25 CMS" at bounding box center [189, 332] width 95 height 10
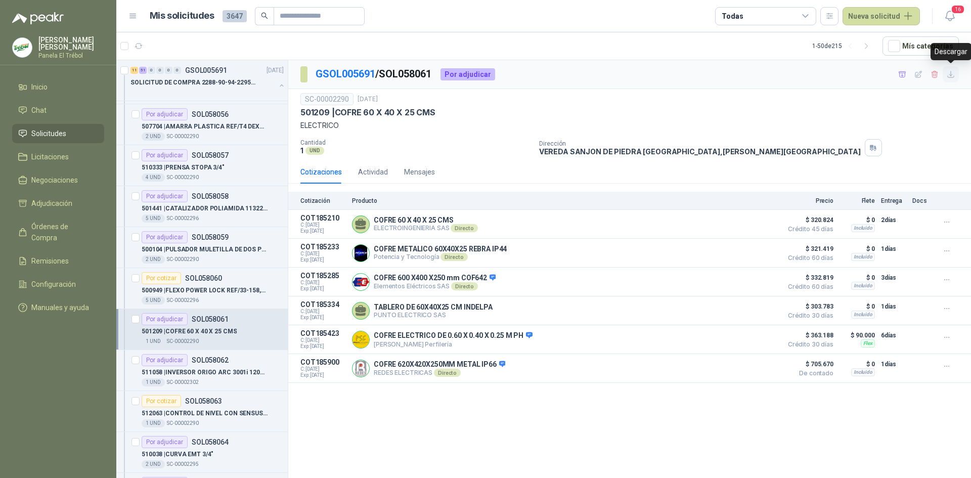
click at [949, 74] on icon "button" at bounding box center [951, 74] width 6 height 6
click at [208, 380] on div "1 UND  SC-00002302" at bounding box center [213, 382] width 142 height 8
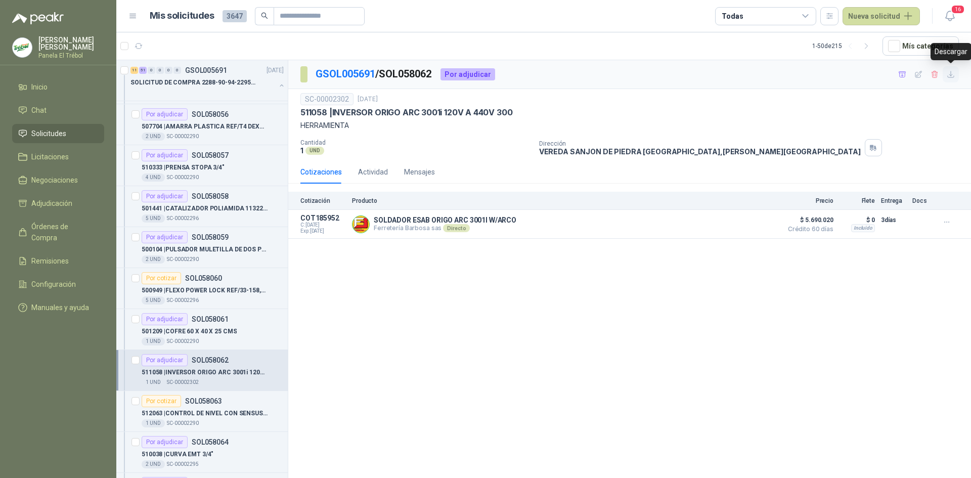
click at [952, 73] on icon "button" at bounding box center [951, 74] width 9 height 9
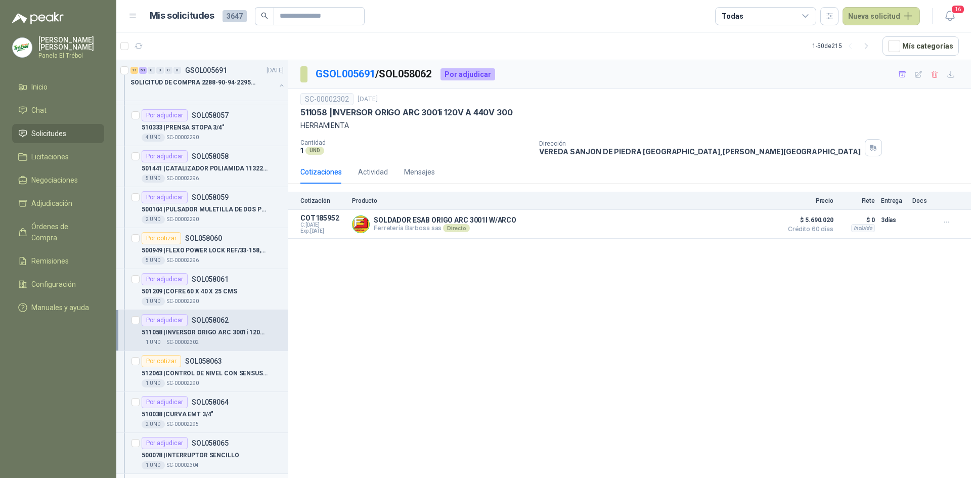
scroll to position [1450, 0]
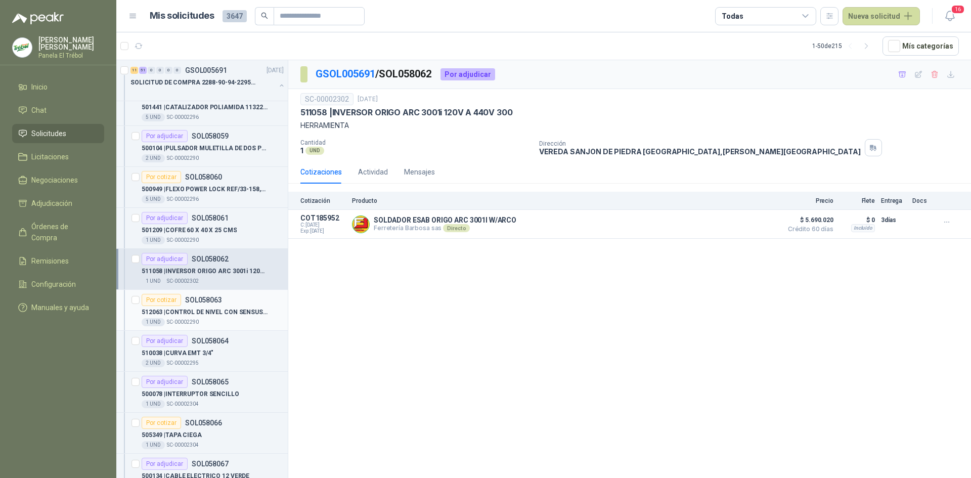
click at [192, 314] on p "512063 | CONTROL DE NIVEL CON SENSUSTABLE ENTRE 5 Y 150 KOHM ALIM. 120 A 220 VAC" at bounding box center [205, 312] width 126 height 10
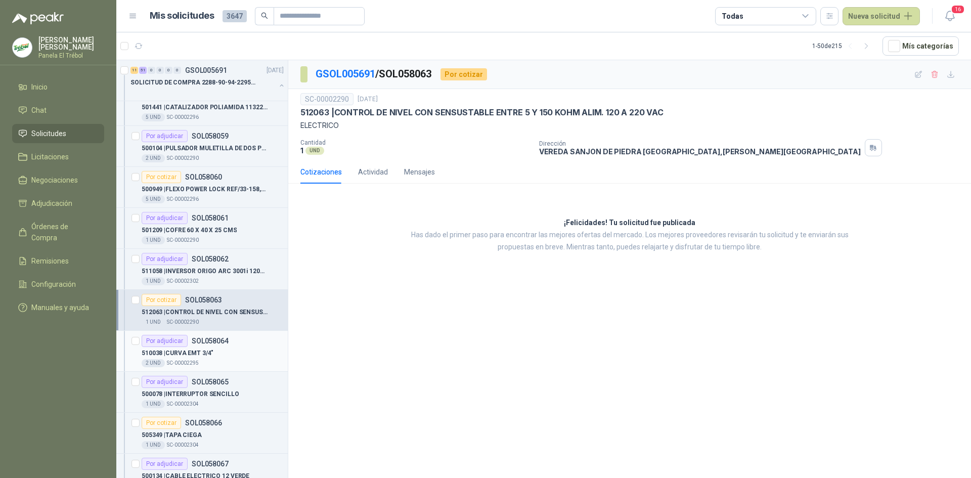
click at [198, 350] on p "510038 | CURVA EMT 3/4"" at bounding box center [178, 353] width 72 height 10
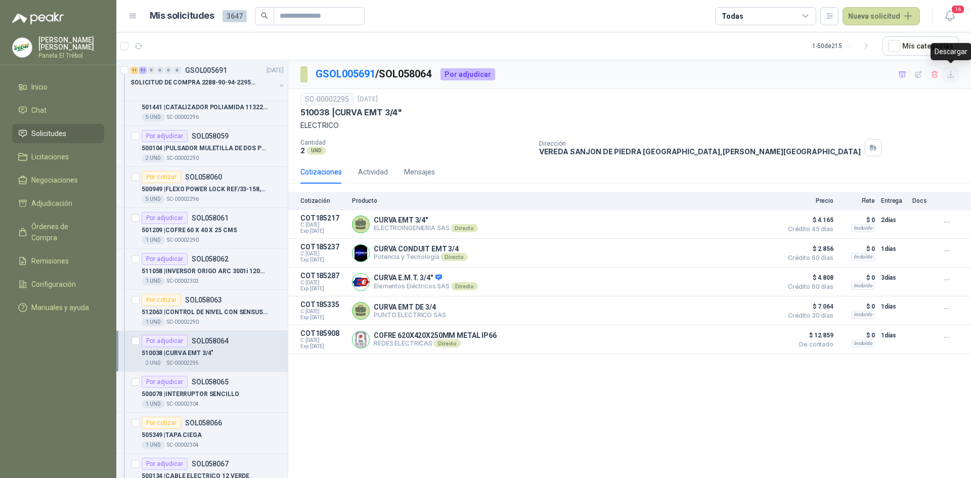
click at [951, 74] on icon "button" at bounding box center [951, 74] width 9 height 9
click at [195, 398] on p "500078 | INTERRUPTOR SENCILLO" at bounding box center [191, 394] width 98 height 10
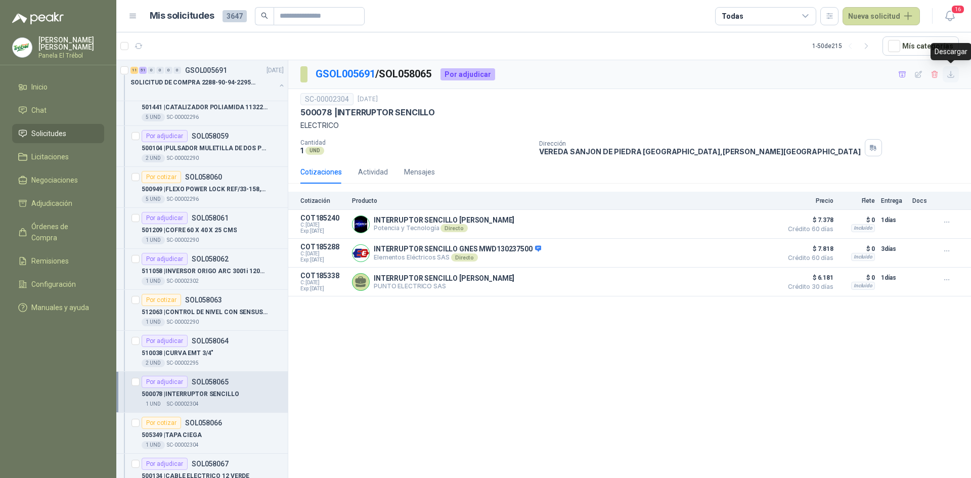
click at [952, 72] on icon "button" at bounding box center [951, 74] width 9 height 9
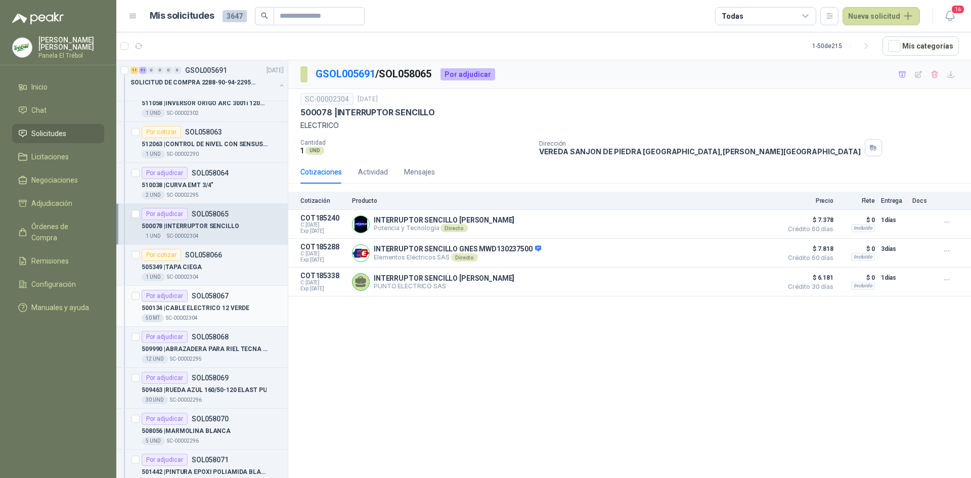
scroll to position [1618, 0]
click at [210, 264] on div "505349 | TAPA CIEGA" at bounding box center [213, 266] width 142 height 12
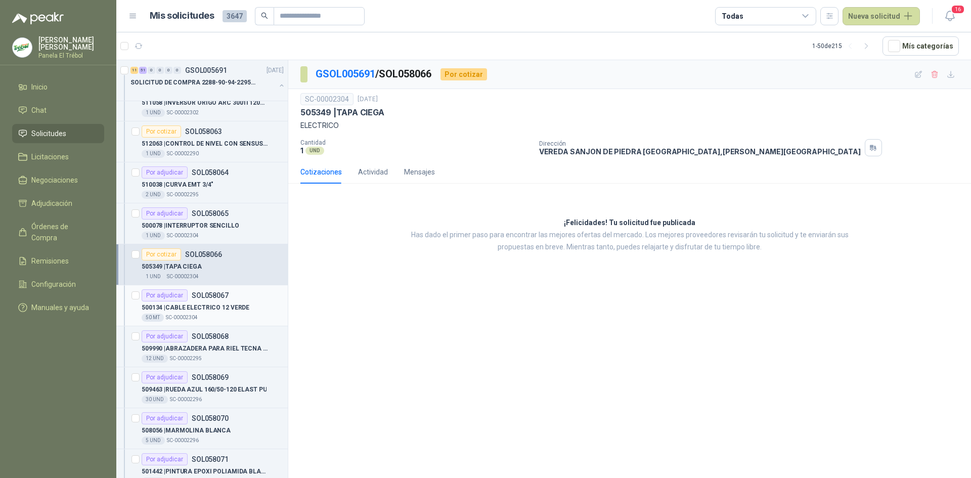
click at [207, 304] on p "500134 | CABLE ELECTRICO 12 VERDE" at bounding box center [196, 308] width 108 height 10
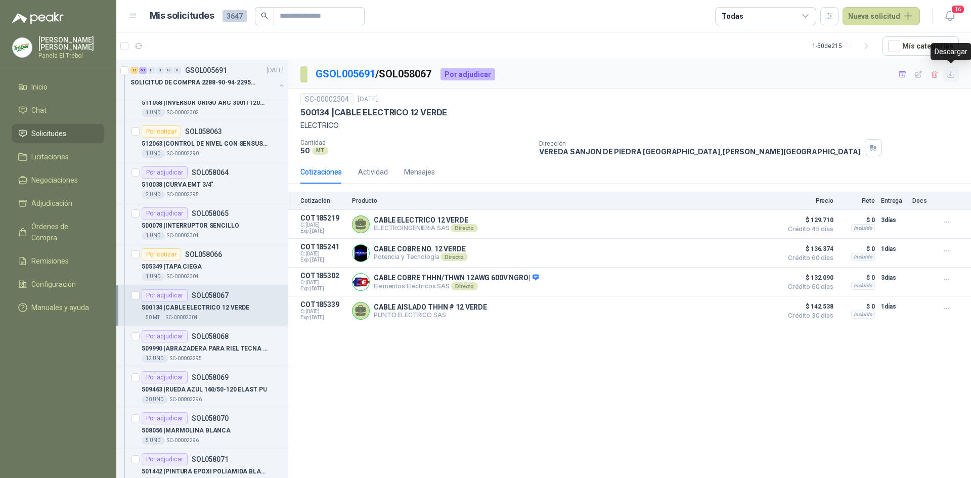
click at [953, 73] on icon "button" at bounding box center [951, 74] width 9 height 9
click at [224, 345] on p "509990 | ABRAZADERA PARA RIEL TECNA DE 3/4" at bounding box center [205, 349] width 126 height 10
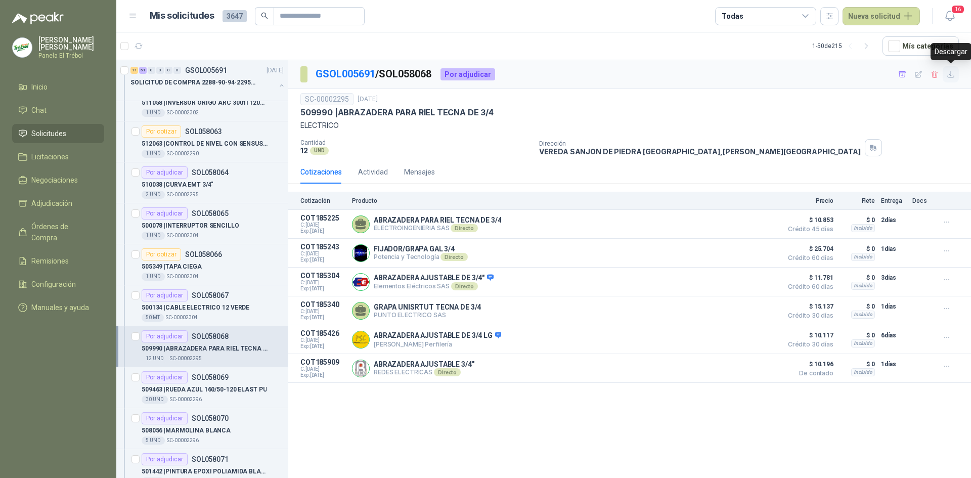
click at [954, 73] on icon "button" at bounding box center [951, 74] width 9 height 9
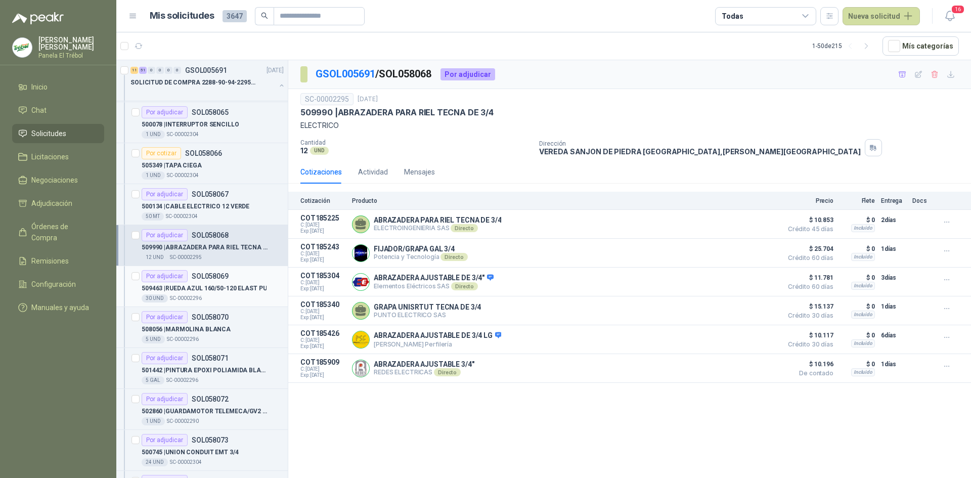
click at [208, 291] on p "509463 | RUEDA AZUL 160/50-120 ELAST PU" at bounding box center [204, 289] width 125 height 10
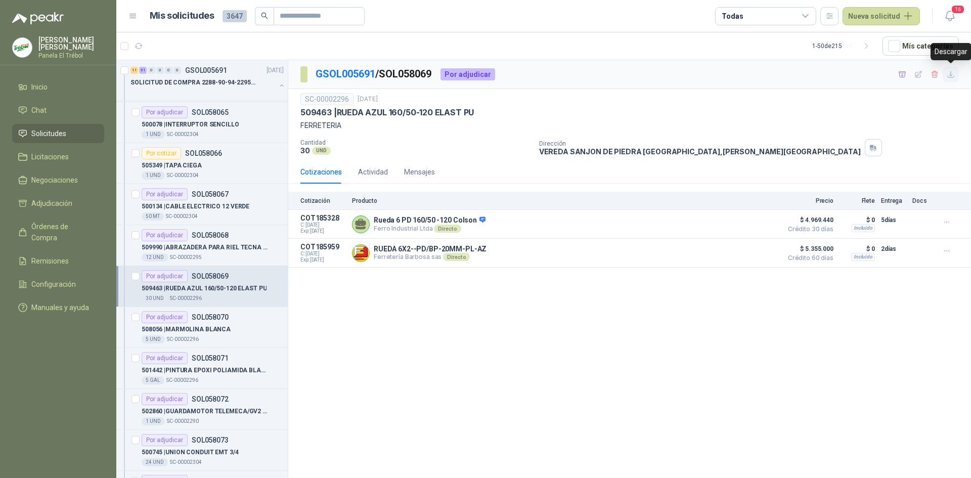
click at [951, 72] on icon "button" at bounding box center [951, 74] width 9 height 9
click at [233, 325] on div "508056 | MARMOLINA BLANCA" at bounding box center [213, 329] width 142 height 12
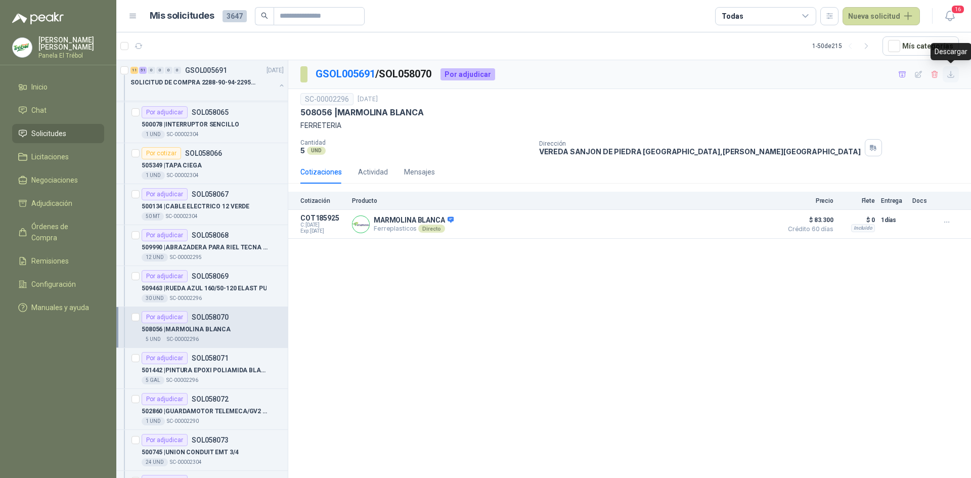
click at [952, 72] on icon "button" at bounding box center [951, 74] width 9 height 9
click at [202, 364] on div "501442 | PINTURA EPOXI POLIAMIDA BLANCA 1/1" at bounding box center [213, 370] width 142 height 12
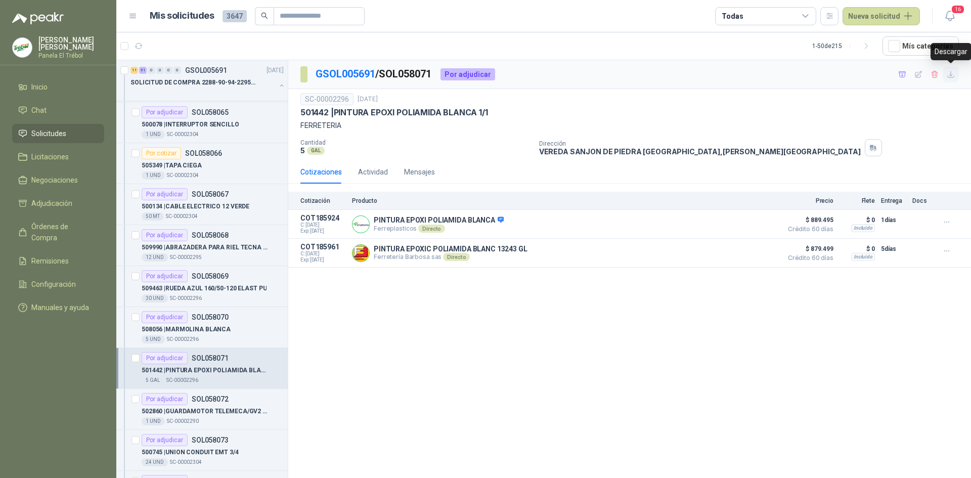
click at [950, 76] on icon "button" at bounding box center [951, 74] width 9 height 9
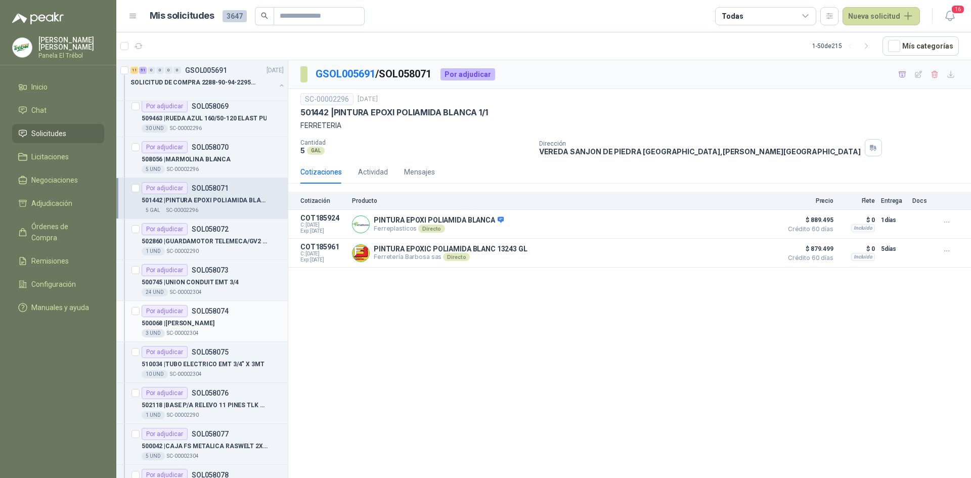
scroll to position [1922, 0]
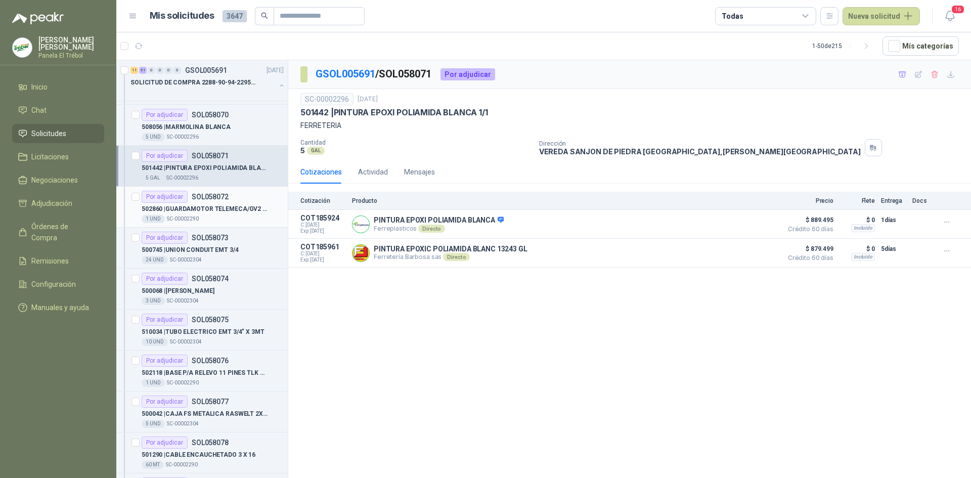
click at [231, 210] on p "502860 | GUARDAMOTOR TELEMECA/GV2 ME20 13-18AMP" at bounding box center [205, 209] width 126 height 10
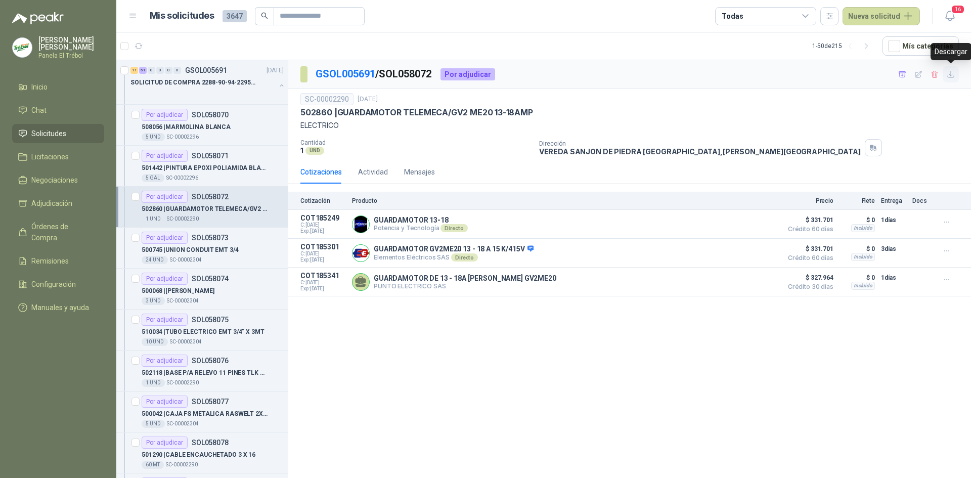
click at [954, 74] on icon "button" at bounding box center [951, 74] width 9 height 9
click at [226, 246] on p "500745 | UNION CONDUIT EMT 3/4" at bounding box center [190, 250] width 97 height 10
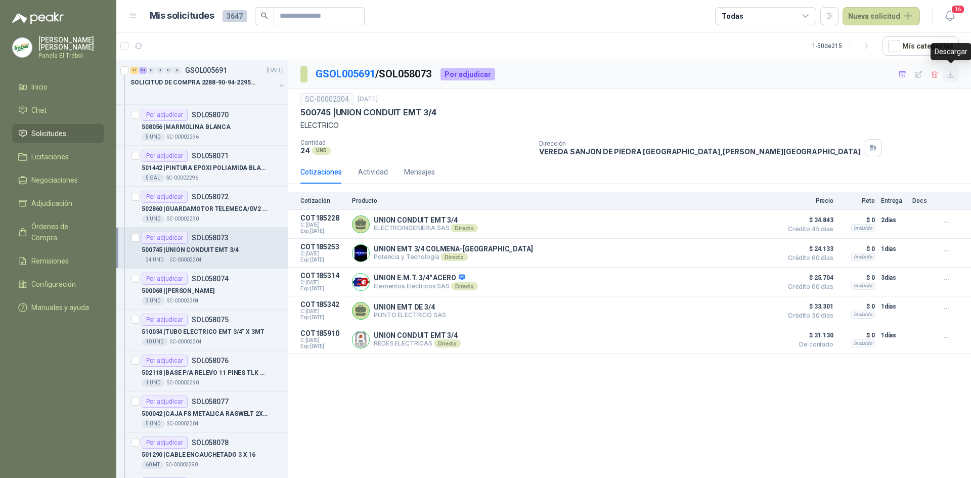
click at [950, 76] on icon "button" at bounding box center [951, 74] width 9 height 9
click at [192, 292] on p "500068 | [PERSON_NAME]" at bounding box center [178, 291] width 73 height 10
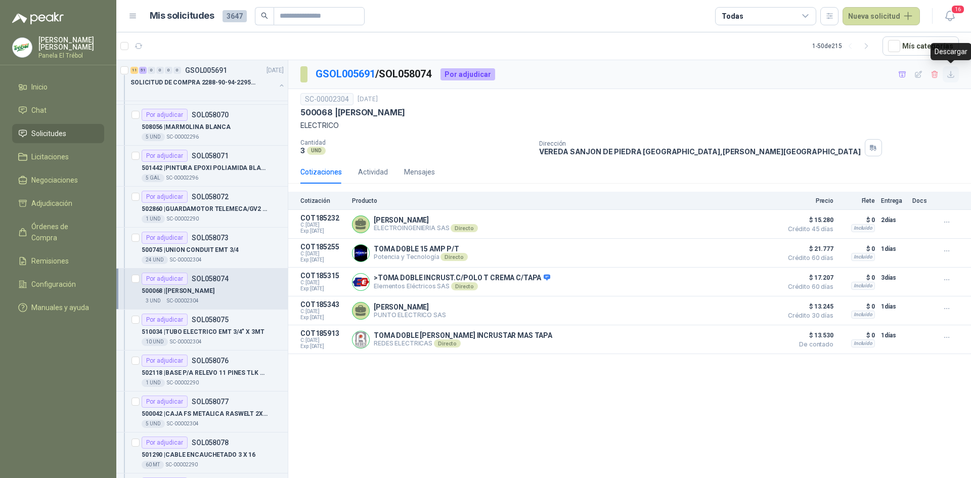
click at [952, 73] on icon "button" at bounding box center [951, 74] width 9 height 9
click at [195, 335] on p "510034 | TUBO ELECTRICO EMT 3/4" X 3MT" at bounding box center [203, 332] width 123 height 10
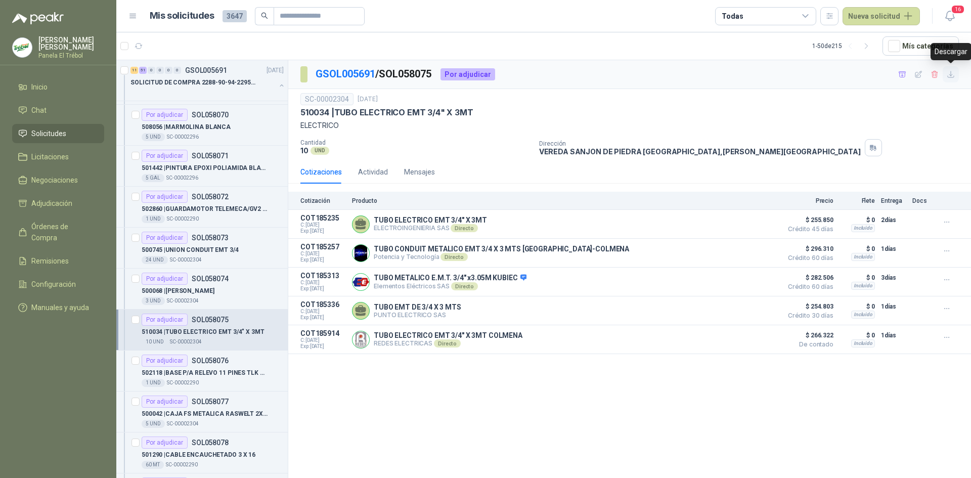
click at [951, 77] on icon "button" at bounding box center [951, 74] width 9 height 9
click at [213, 370] on p "502118 | BASE P/A RELEVO 11 PINES TLK 1469" at bounding box center [205, 373] width 126 height 10
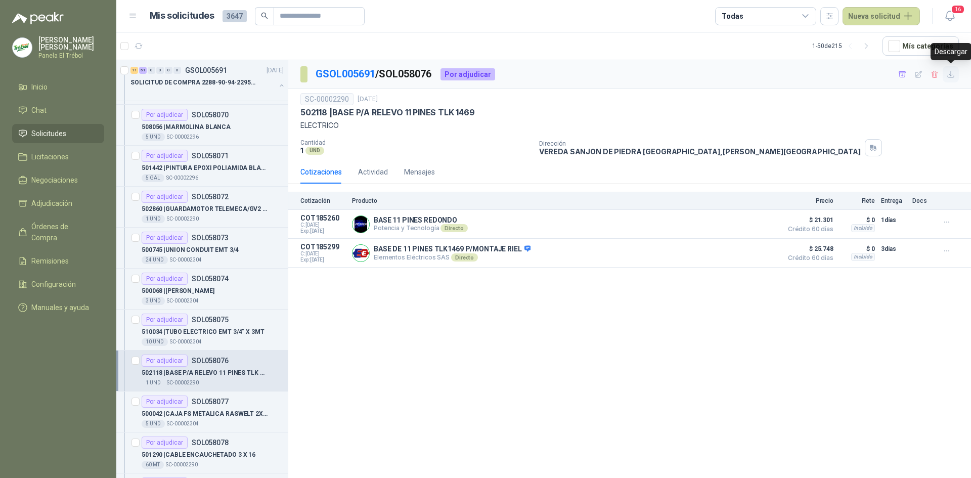
click at [951, 78] on icon "button" at bounding box center [951, 74] width 9 height 9
click at [190, 410] on p "500042 | CAJA FS METALICA RASWELT 2X4 (4 HUECOS" at bounding box center [205, 414] width 126 height 10
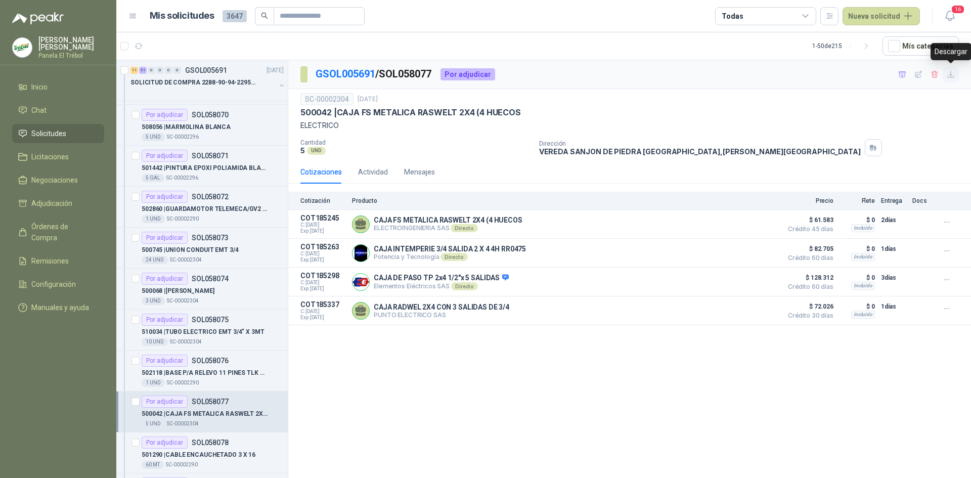
click at [951, 75] on icon "button" at bounding box center [951, 74] width 9 height 9
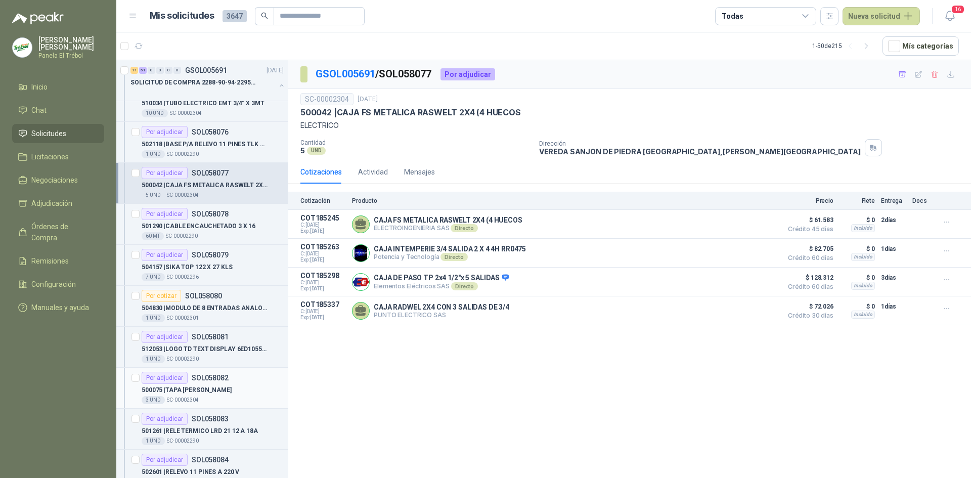
scroll to position [2158, 0]
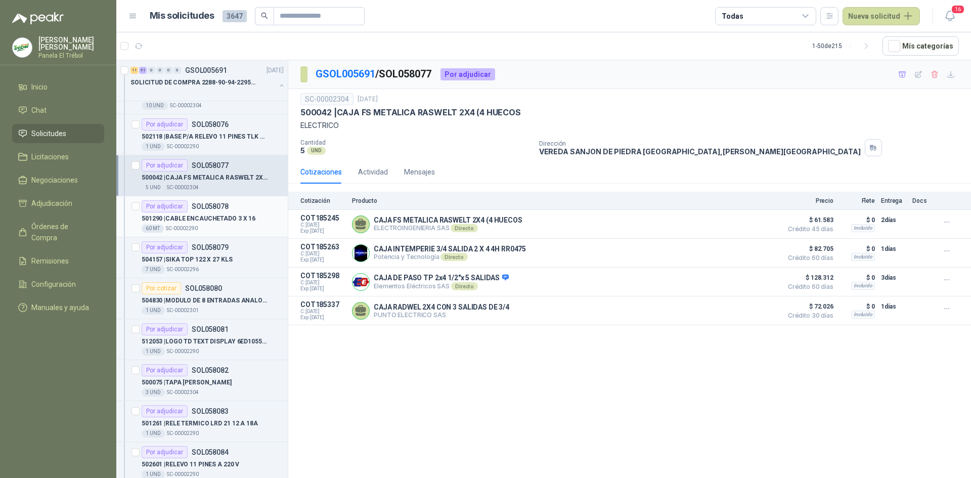
click at [197, 219] on p "501290 | CABLE ENCAUCHETADO 3 X 16" at bounding box center [199, 219] width 114 height 10
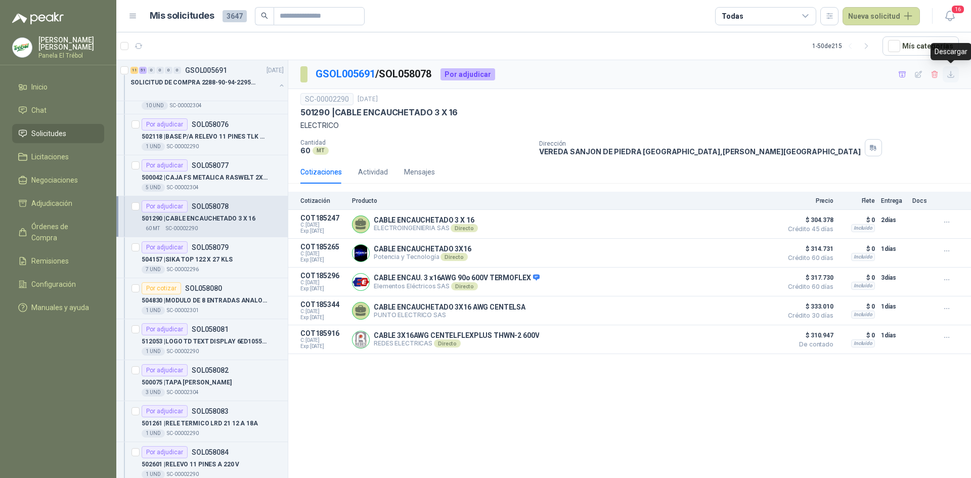
click at [948, 73] on icon "button" at bounding box center [951, 74] width 9 height 9
click at [202, 263] on p "504157 | SIKA TOP 122 X 27 KLS" at bounding box center [187, 260] width 91 height 10
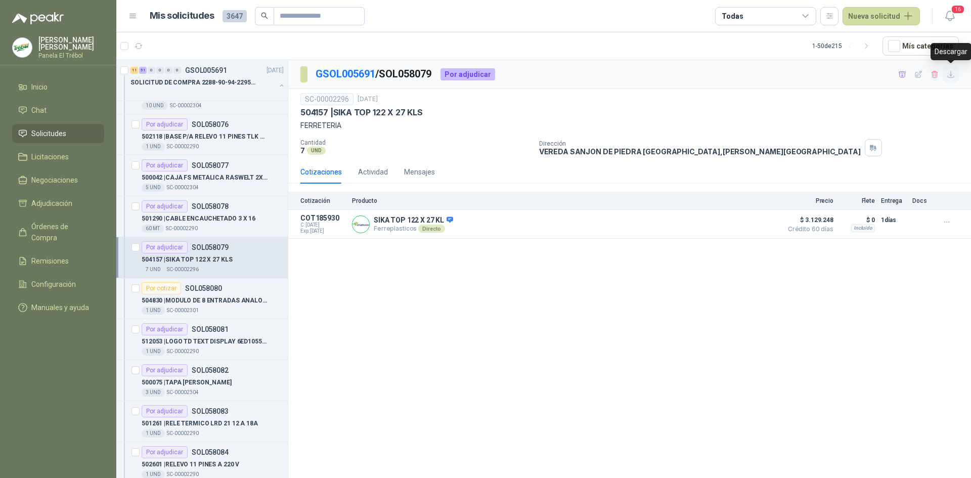
click at [954, 74] on icon "button" at bounding box center [951, 74] width 9 height 9
click at [213, 303] on p "504830 | MODULO DE 8 ENTRADAS ANALOGAS SNAP-AIMA" at bounding box center [205, 301] width 126 height 10
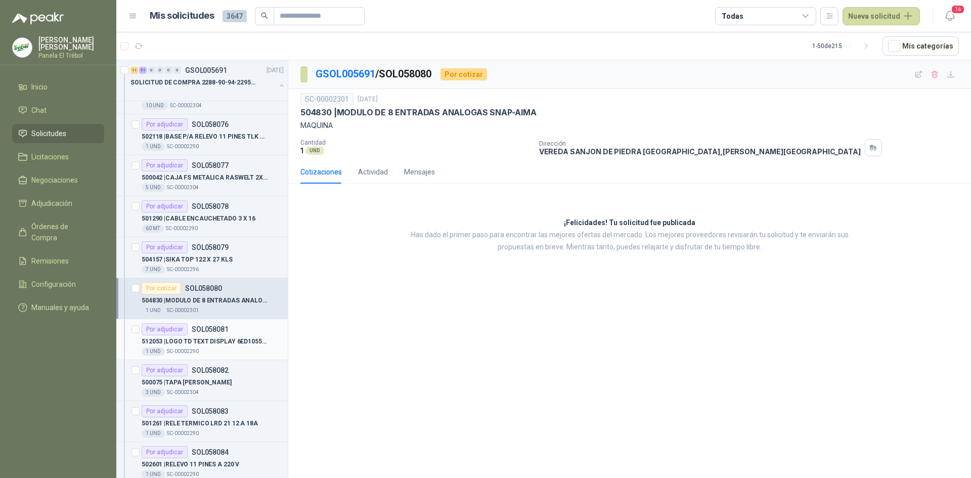
click at [217, 340] on p "512053 | LOGO TD TEXT DISPLAY 6ED1055-4MH08-0BA" at bounding box center [205, 342] width 126 height 10
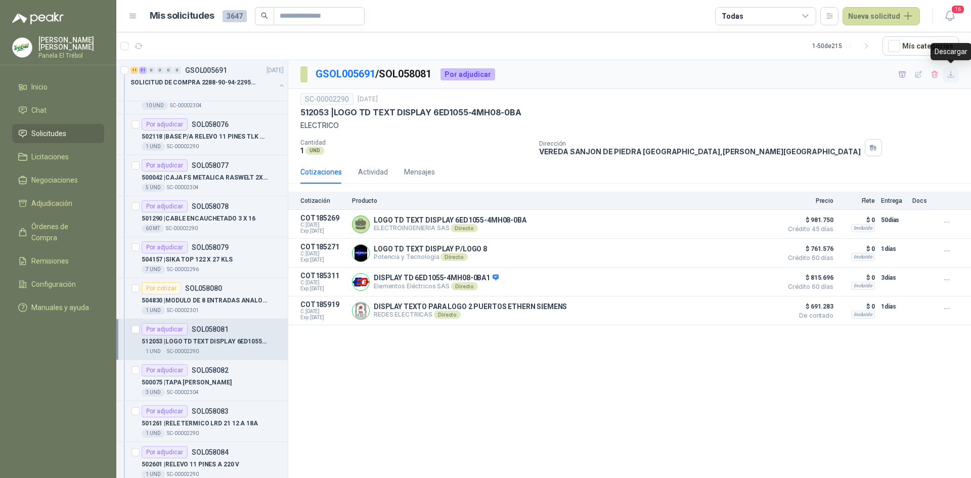
click at [952, 73] on icon "button" at bounding box center [951, 74] width 9 height 9
click at [219, 376] on div "Por adjudicar SOL058082 500075 | TAPA TOMA DOBLE [PERSON_NAME] 3 UND  SC-00002…" at bounding box center [213, 380] width 142 height 32
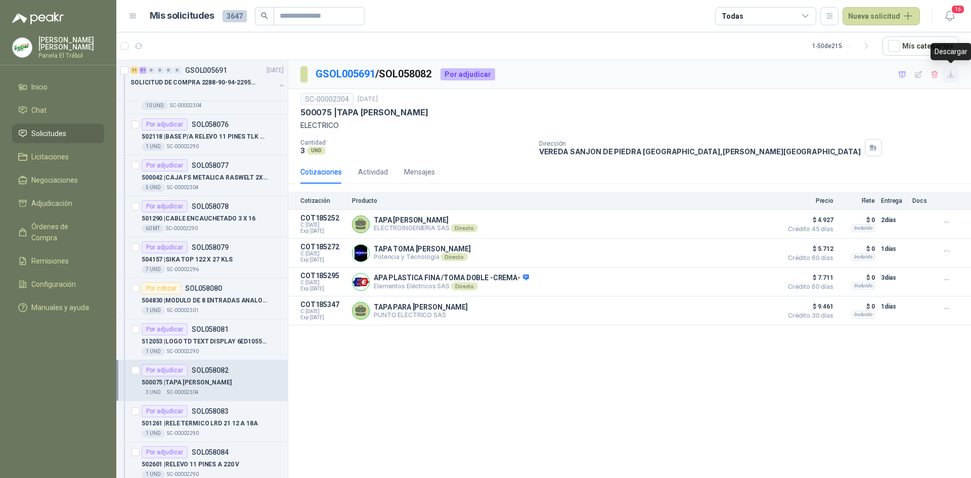
click at [950, 78] on icon "button" at bounding box center [951, 74] width 9 height 9
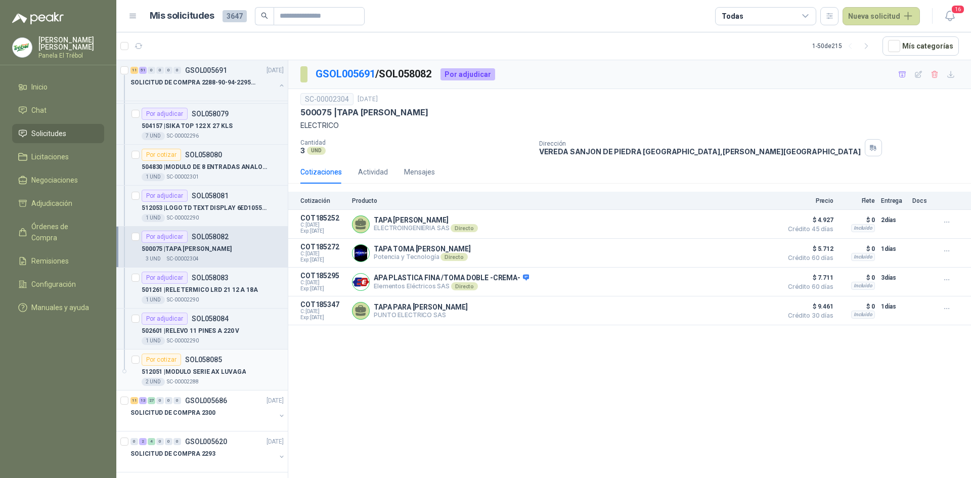
scroll to position [2292, 0]
click at [196, 290] on p "501261 | RELE TERMICO LRD 21 12 A 18A" at bounding box center [200, 289] width 116 height 10
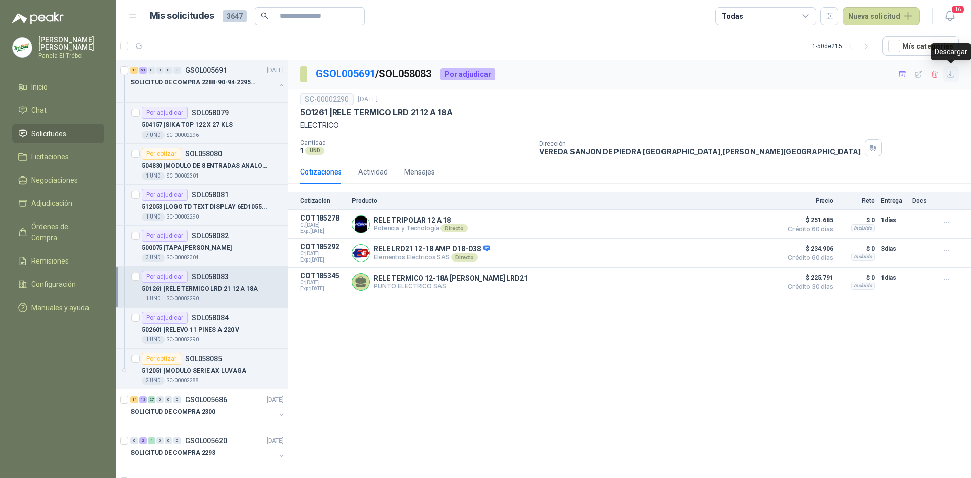
click at [952, 72] on icon "button" at bounding box center [951, 74] width 9 height 9
click at [208, 329] on p "502601 | RELEVO 11 PINES A 220 V" at bounding box center [191, 330] width 98 height 10
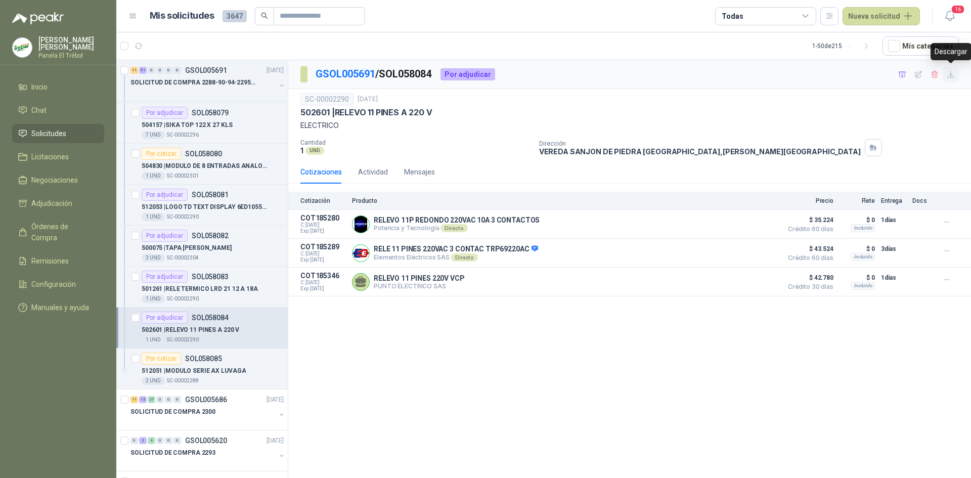
click at [948, 76] on icon "button" at bounding box center [951, 74] width 9 height 9
click at [210, 369] on p "512051 | MODULO SERIE AX LUVAGA" at bounding box center [194, 371] width 104 height 10
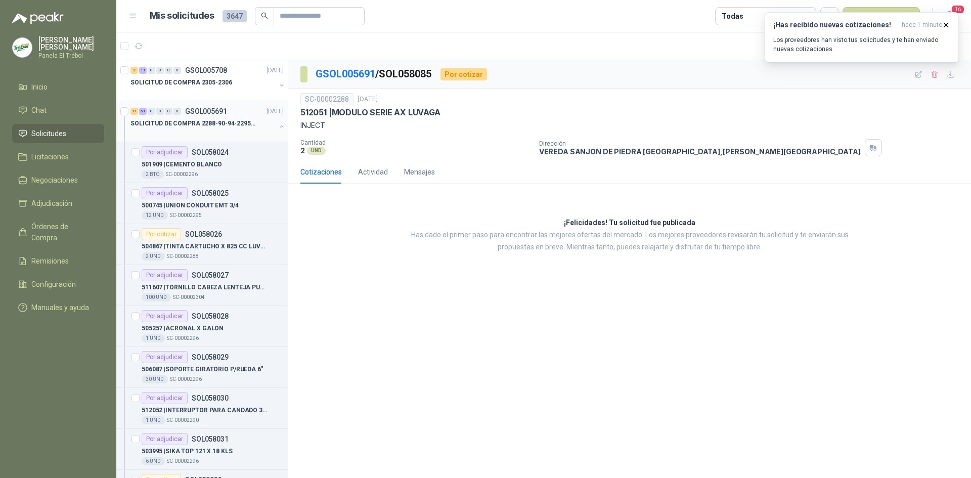
click at [277, 120] on div "SOLICITUD DE COMPRA 2288-90-94-2295-96-2301-02-04" at bounding box center [207, 127] width 155 height 20
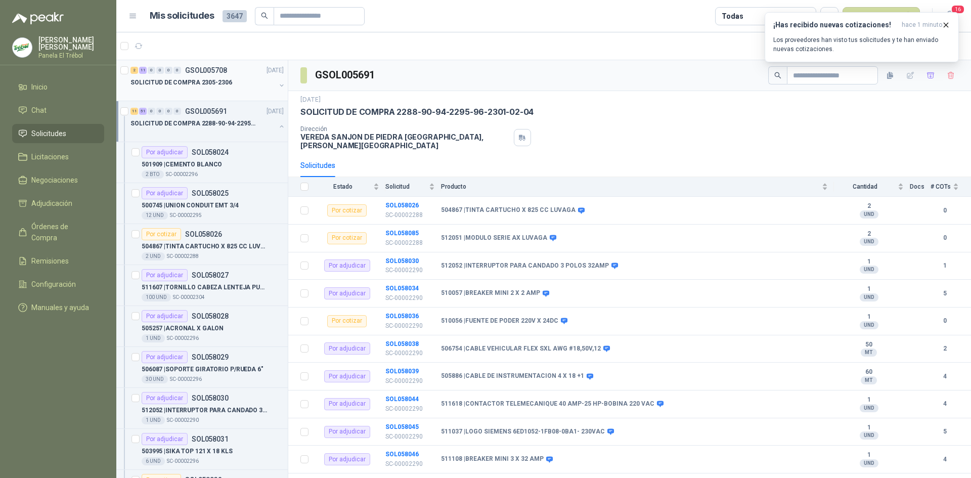
click at [278, 90] on div at bounding box center [282, 86] width 8 height 10
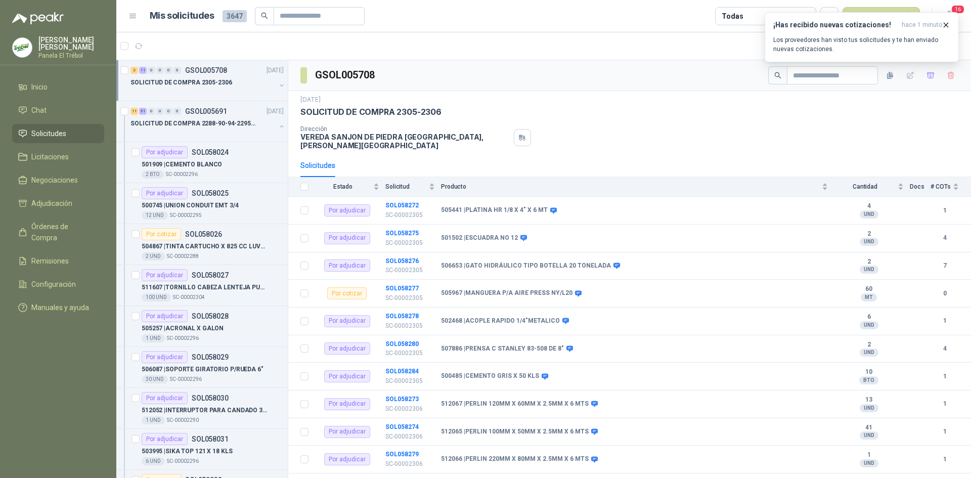
click at [278, 85] on button "button" at bounding box center [282, 85] width 8 height 8
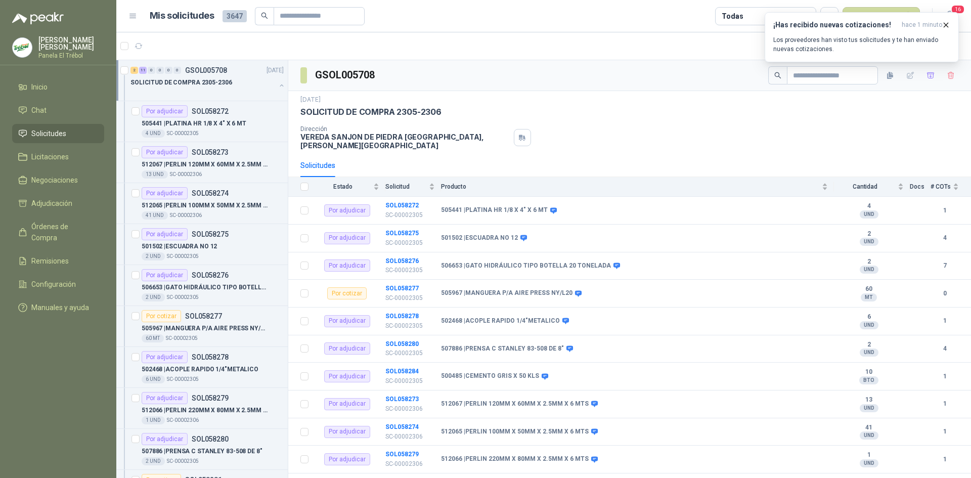
scroll to position [4, 0]
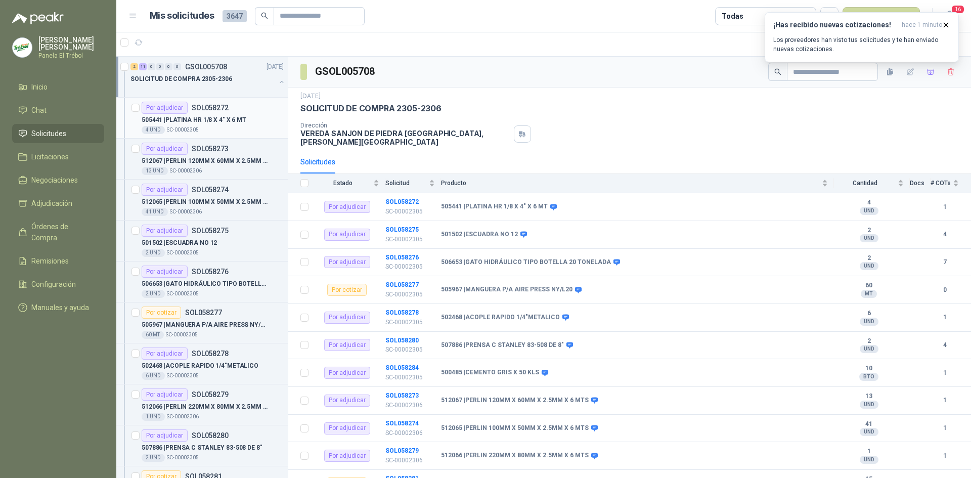
click at [235, 114] on div "505441 | PLATINA HR 1/8 X 4" X 6 MT" at bounding box center [213, 120] width 142 height 12
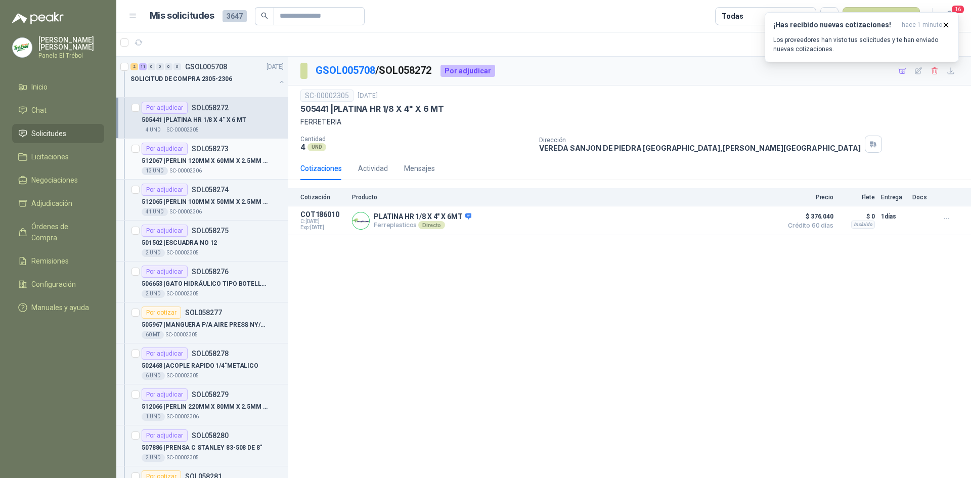
click at [221, 164] on p "512067 | [PERSON_NAME] 120MM X 60MM X 2.5MM X 6 MTS" at bounding box center [205, 161] width 126 height 10
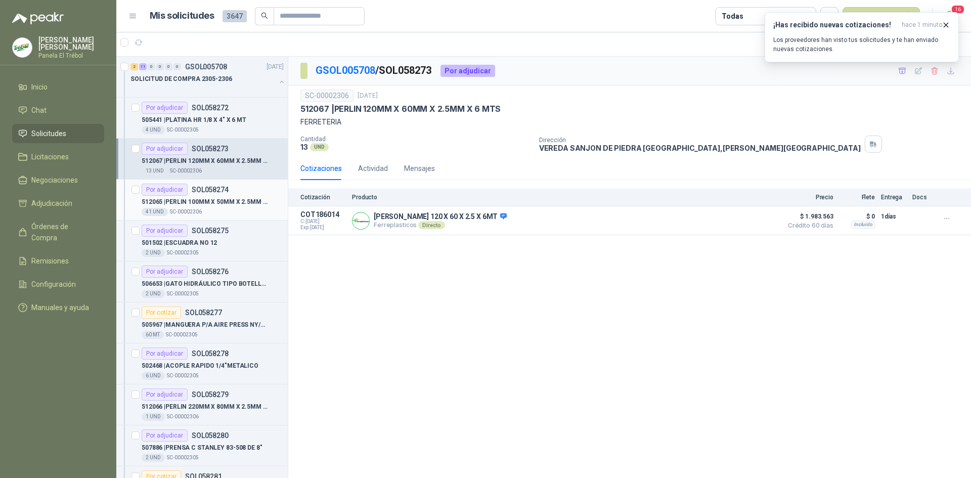
click at [216, 190] on p "SOL058274" at bounding box center [210, 189] width 37 height 7
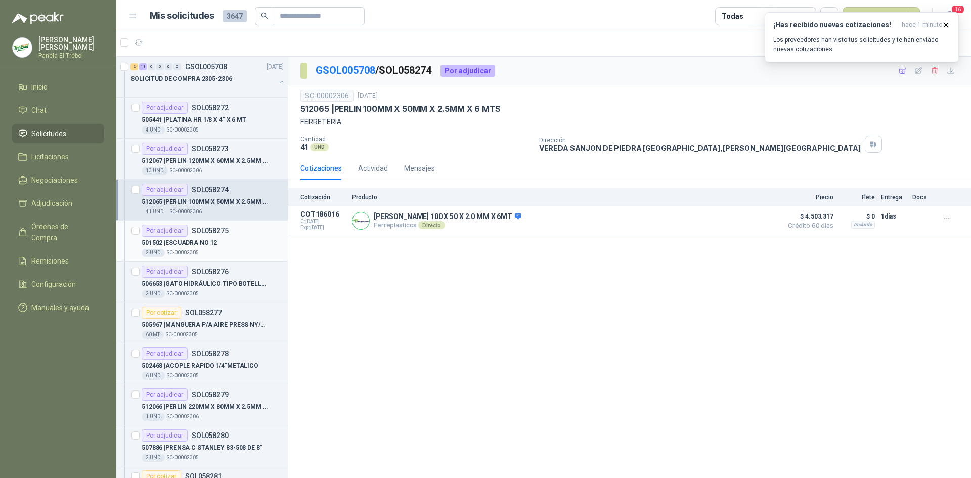
click at [208, 240] on p "501502 | ESCUADRA NO 12" at bounding box center [179, 243] width 75 height 10
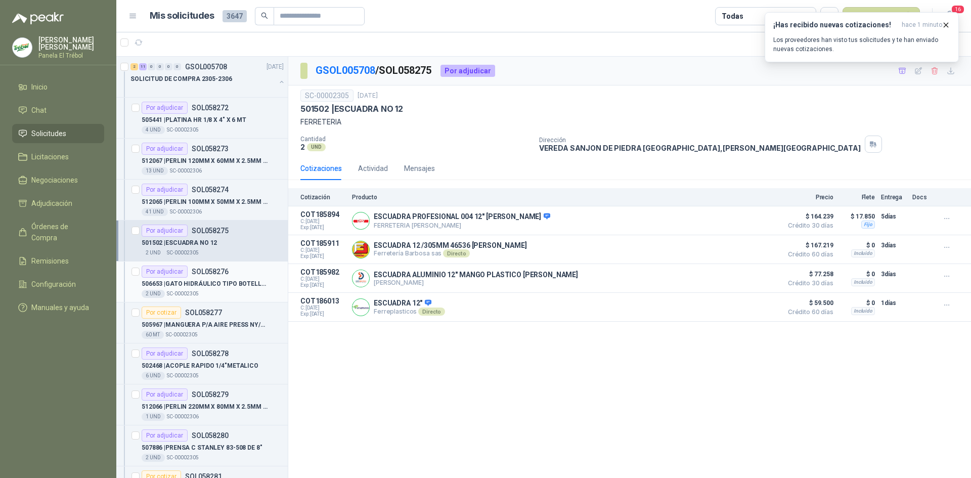
click at [222, 278] on div "506653 | GATO HIDRÁULICO TIPO BOTELLA 20 TONELADA" at bounding box center [213, 284] width 142 height 12
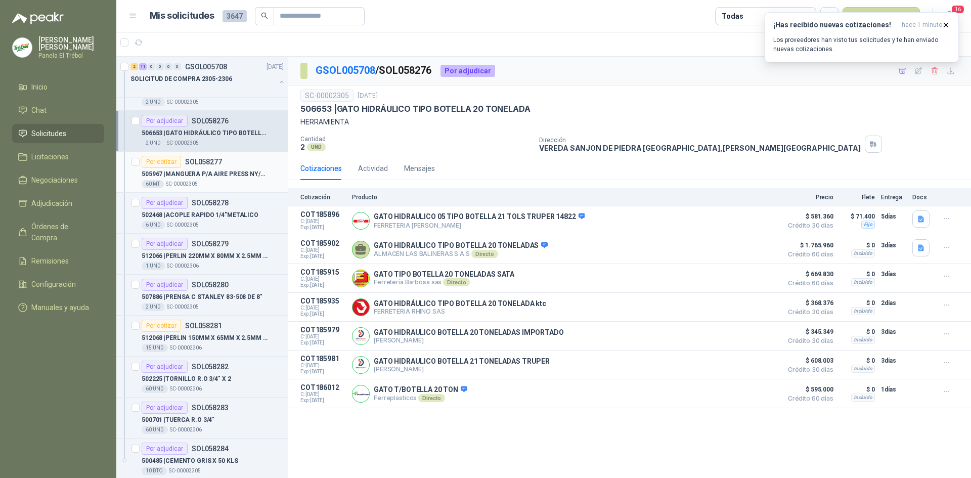
scroll to position [168, 0]
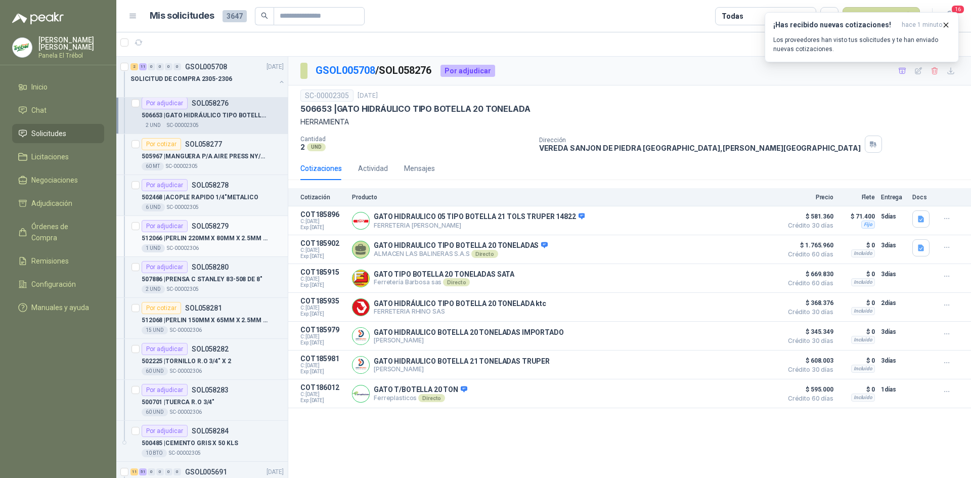
click at [208, 234] on p "512066 | [PERSON_NAME] 220MM X 80MM X 2.5MM X 6 MTS" at bounding box center [205, 239] width 126 height 10
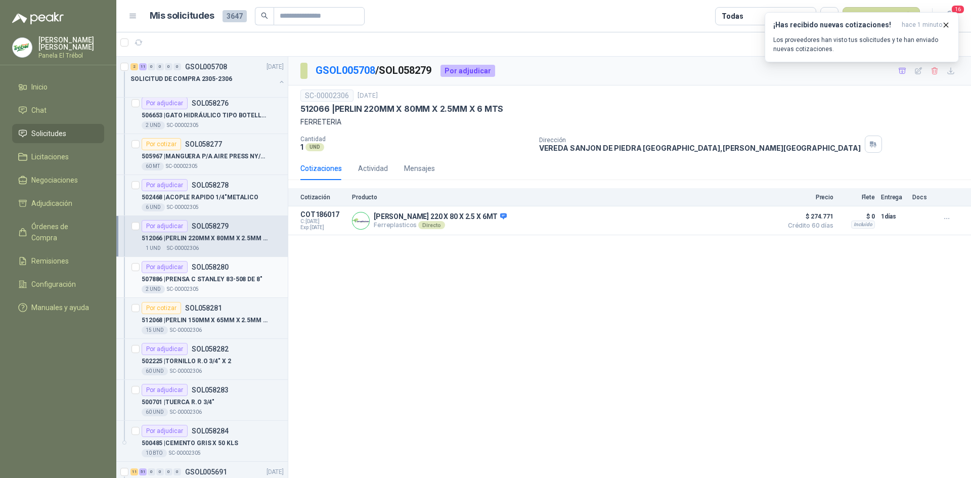
click at [197, 279] on p "507886 | PRENSA [PERSON_NAME] 83-508 DE 8"" at bounding box center [202, 280] width 121 height 10
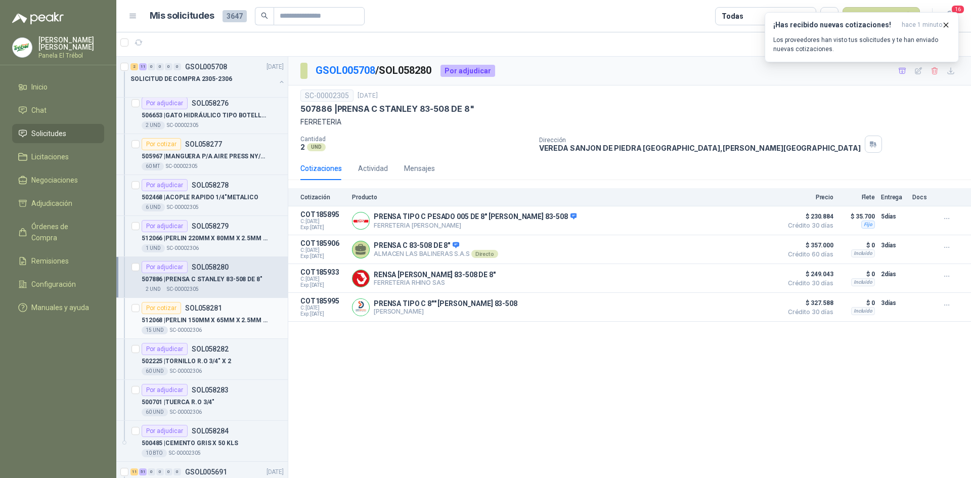
click at [181, 324] on p "512068 | [PERSON_NAME] 150MM X 65MM X 2.5MM X 6 MTS" at bounding box center [205, 321] width 126 height 10
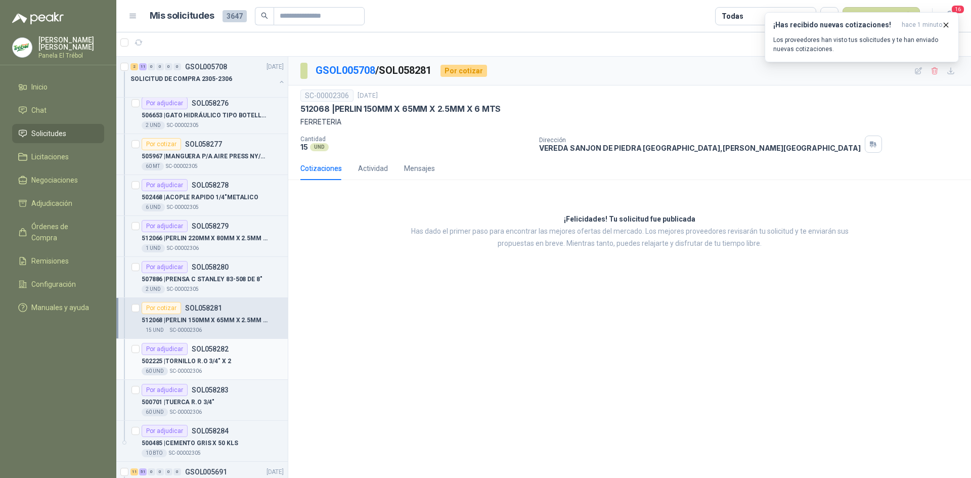
click at [211, 358] on p "502225 | TORNILLO R.O 3/4" X 2" at bounding box center [187, 362] width 90 height 10
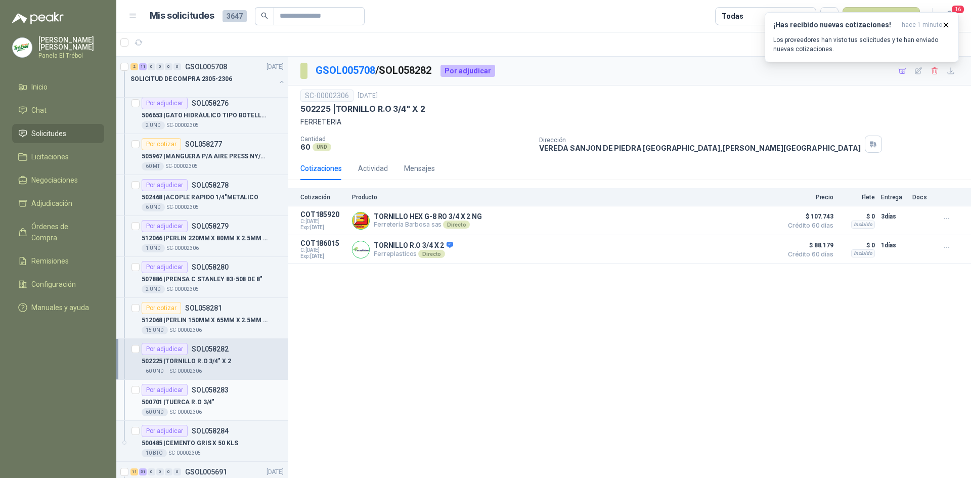
click at [181, 394] on div "Por adjudicar" at bounding box center [165, 390] width 46 height 12
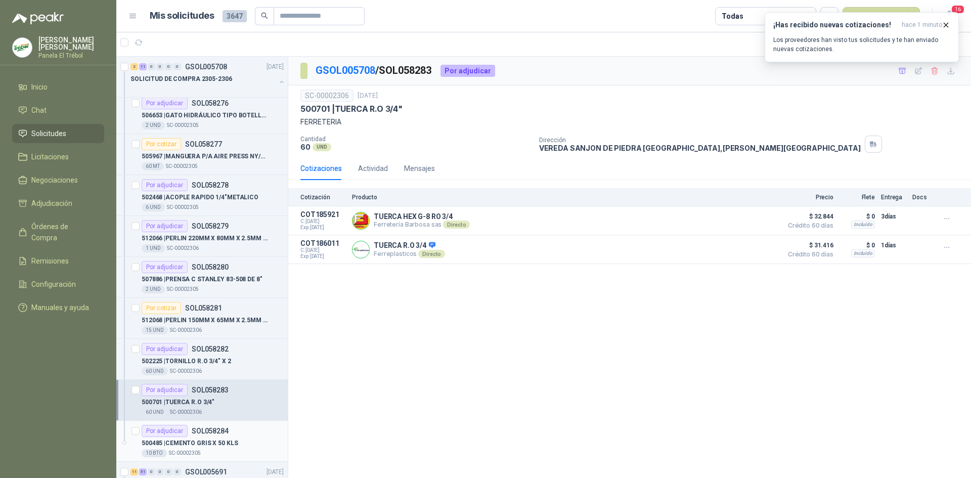
click at [186, 436] on div "Por adjudicar" at bounding box center [165, 431] width 46 height 12
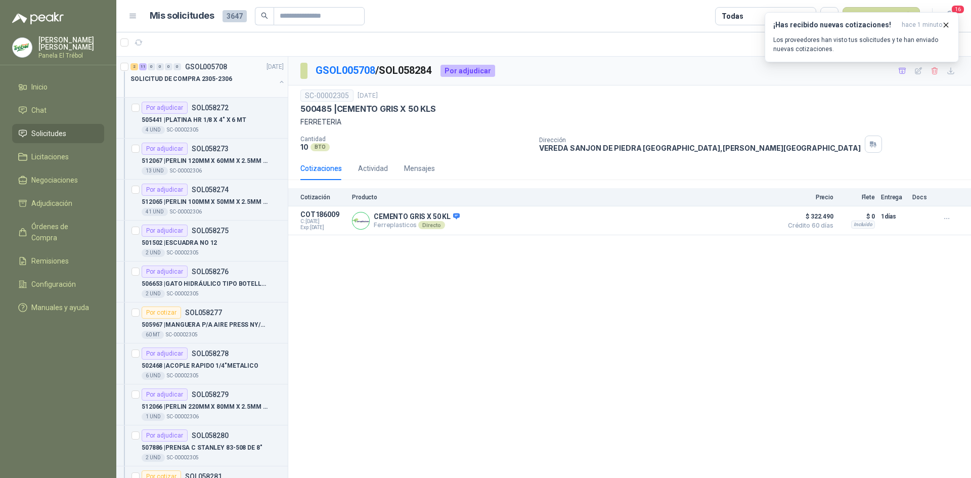
click at [278, 83] on button "button" at bounding box center [282, 82] width 8 height 8
